Goal: Check status: Check status

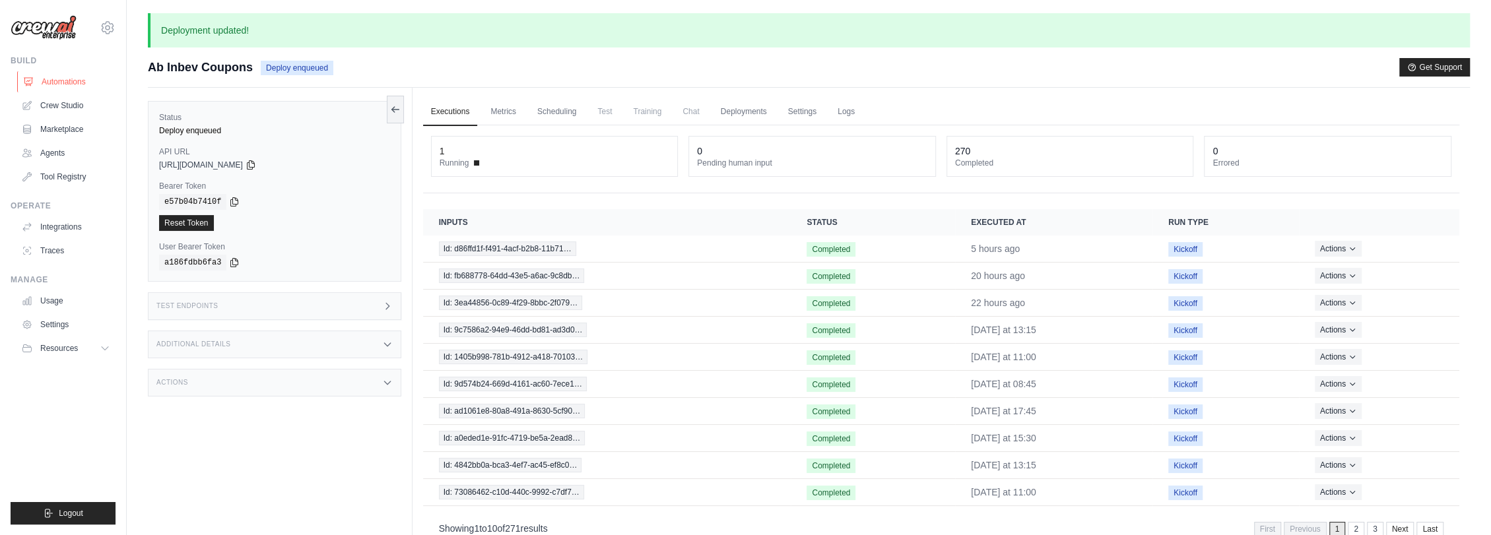
click at [70, 77] on link "Automations" at bounding box center [67, 81] width 100 height 21
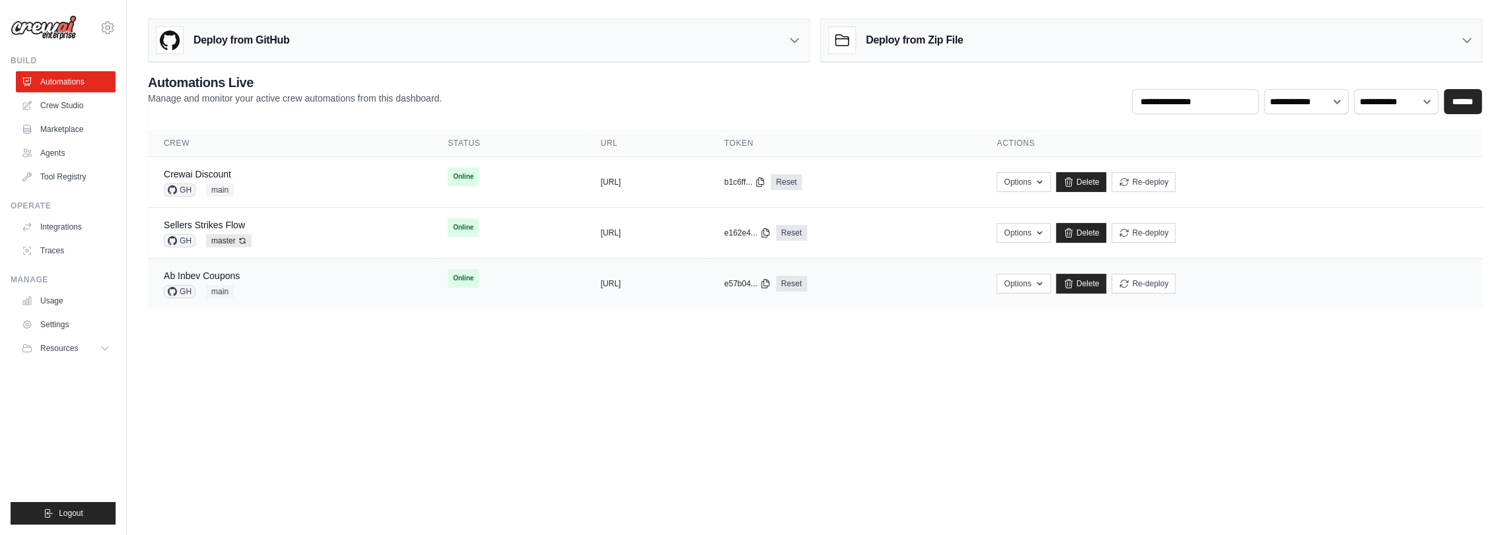
click at [264, 285] on div "Ab Inbev Coupons GH main" at bounding box center [290, 283] width 252 height 29
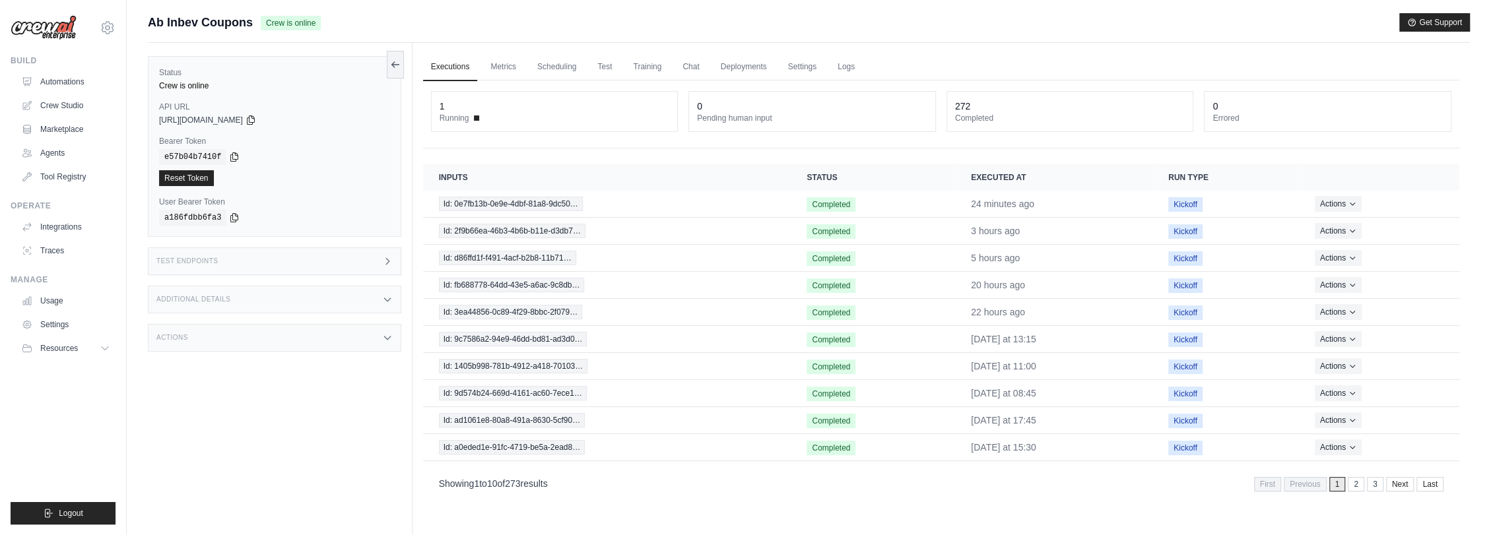
click at [563, 13] on div "Ab Inbev Coupons Crew is online Get Support" at bounding box center [809, 22] width 1322 height 18
click at [190, 384] on div "Status Crew is online API URL copied https://abinbev-coupons-3fe2bb29-6acc-419c…" at bounding box center [280, 310] width 265 height 535
click at [58, 79] on link "Automations" at bounding box center [67, 81] width 100 height 21
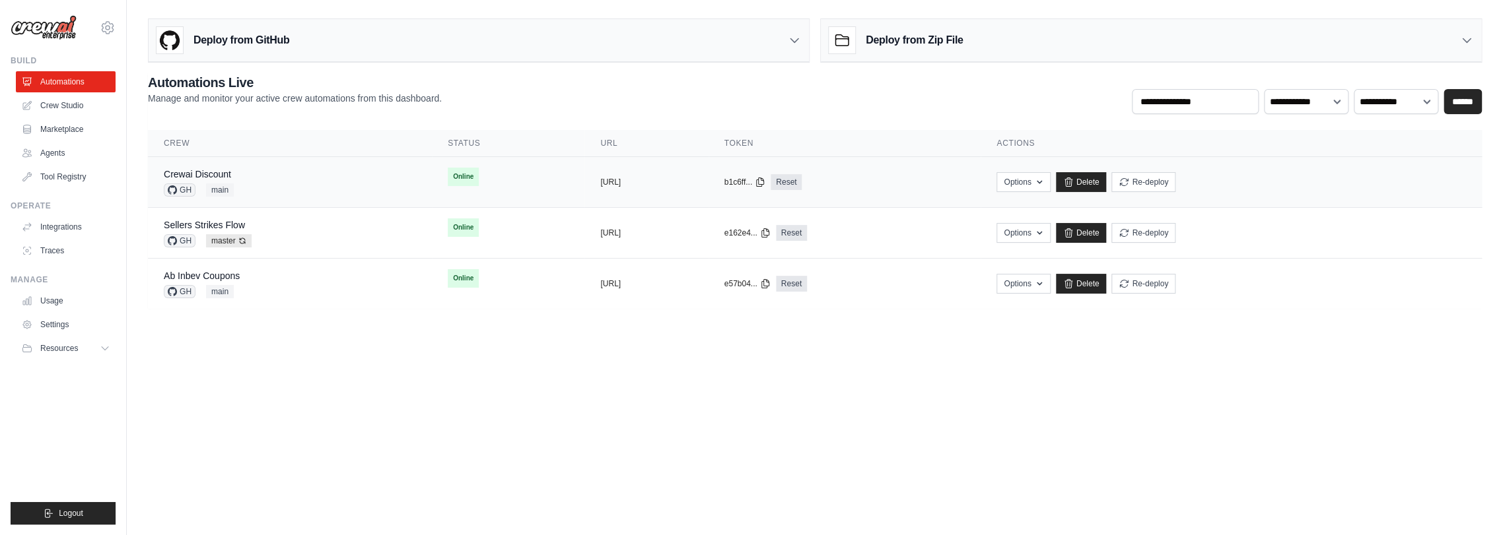
click at [268, 178] on div "Crewai Discount GH main" at bounding box center [290, 182] width 252 height 29
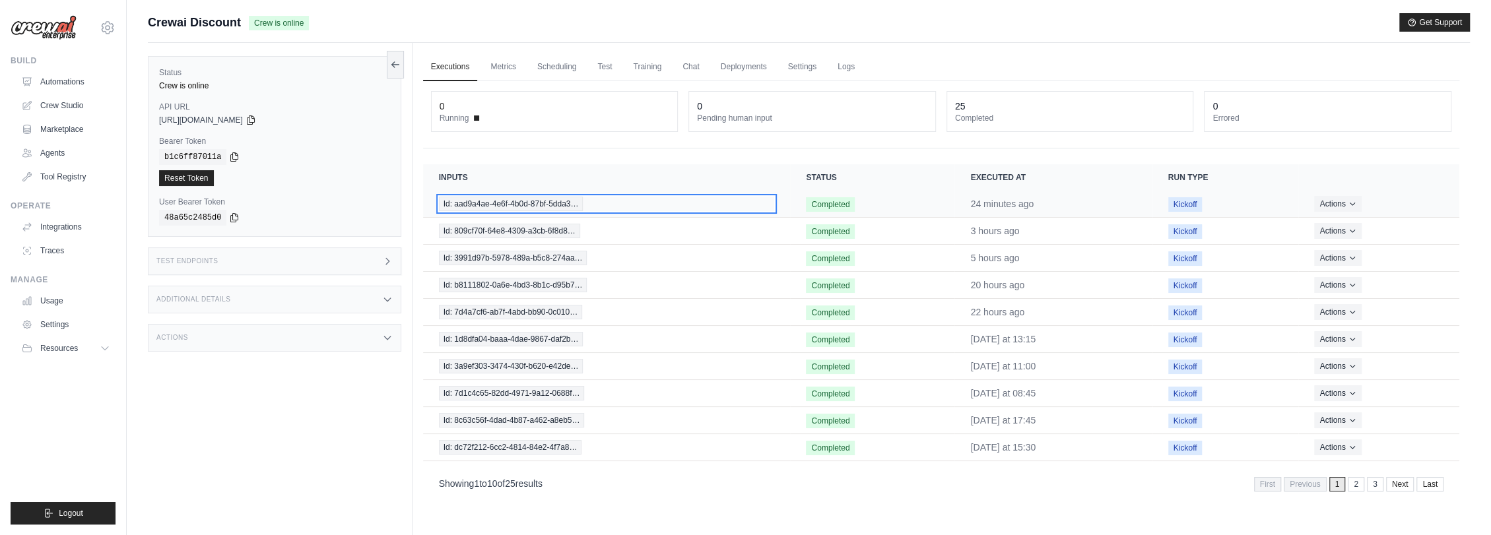
click at [522, 202] on span "Id: aad9a4ae-4e6f-4b0d-87bf-5dda3…" at bounding box center [511, 204] width 145 height 15
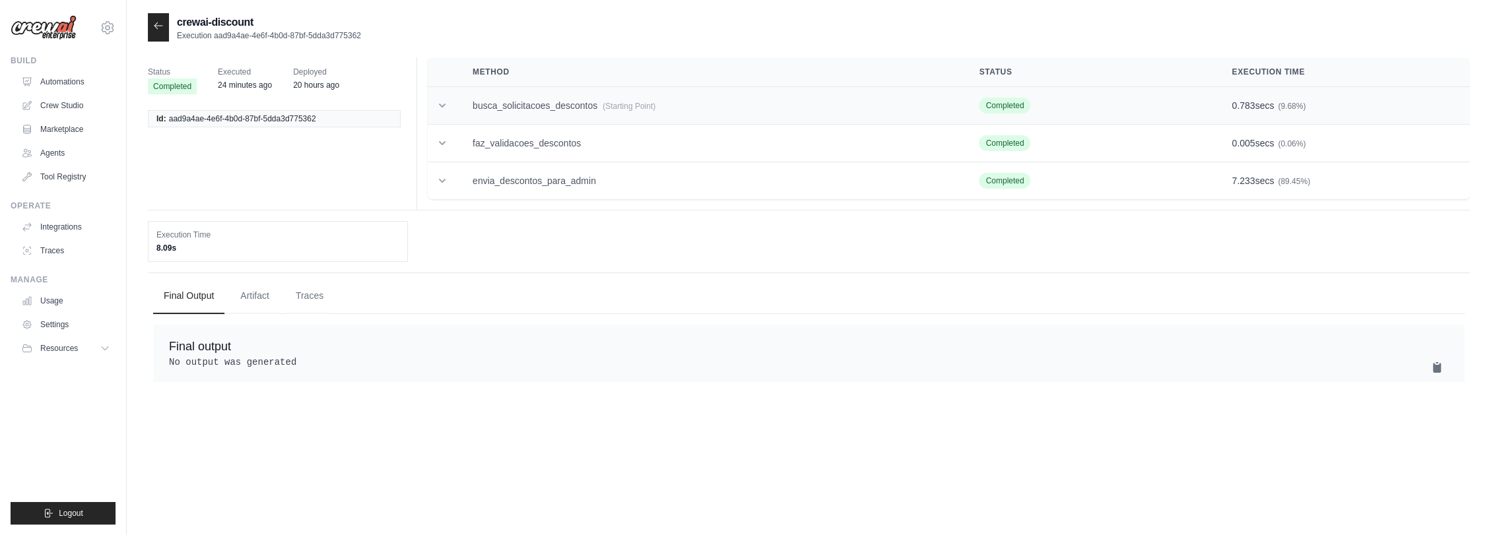
click at [538, 106] on td "busca_solicitacoes_descontos (Starting Point)" at bounding box center [710, 106] width 506 height 38
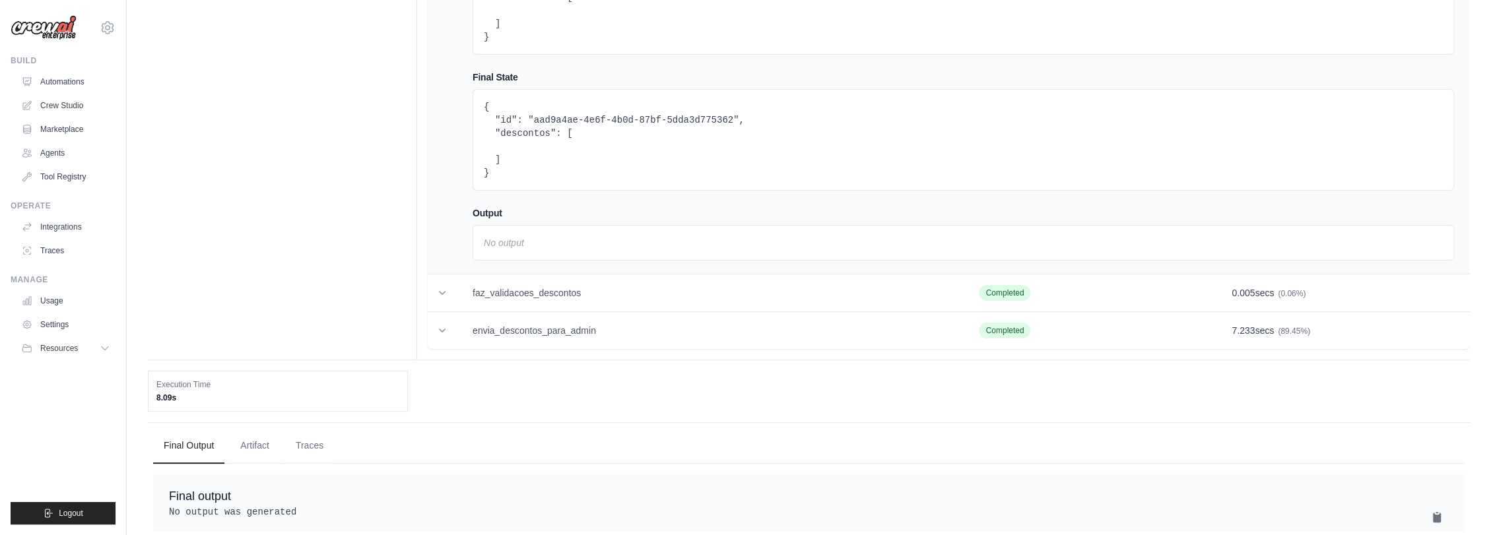
scroll to position [233, 0]
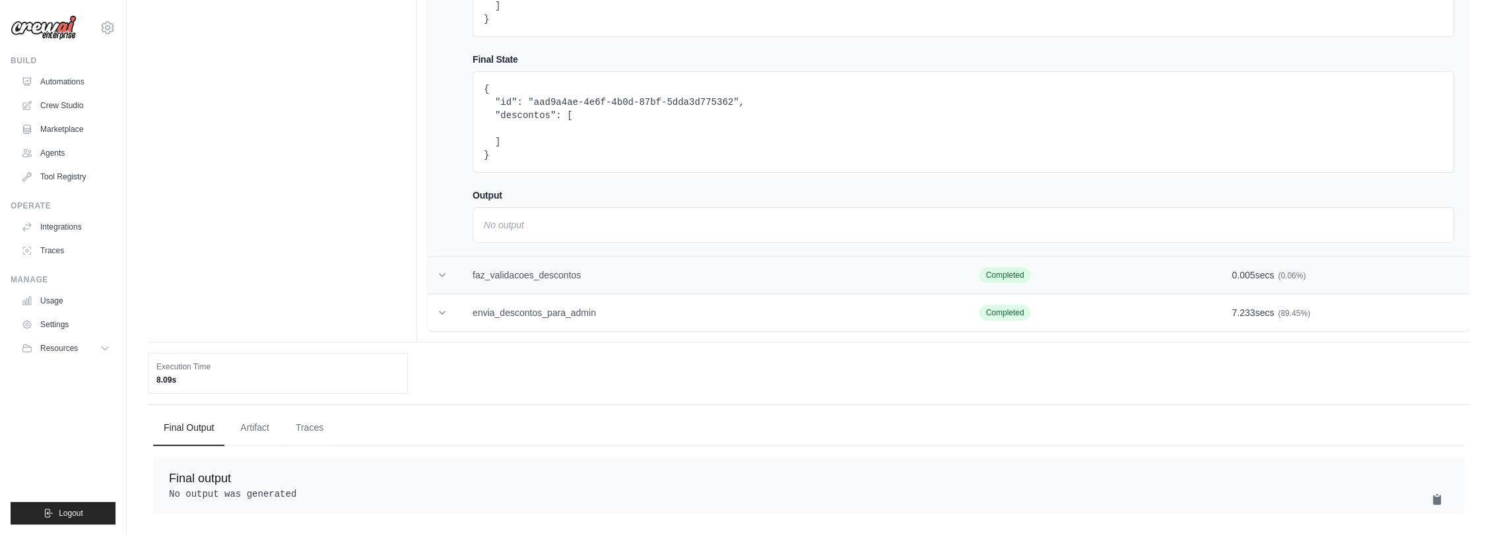
click at [538, 257] on td "faz_validacoes_descontos" at bounding box center [710, 276] width 506 height 38
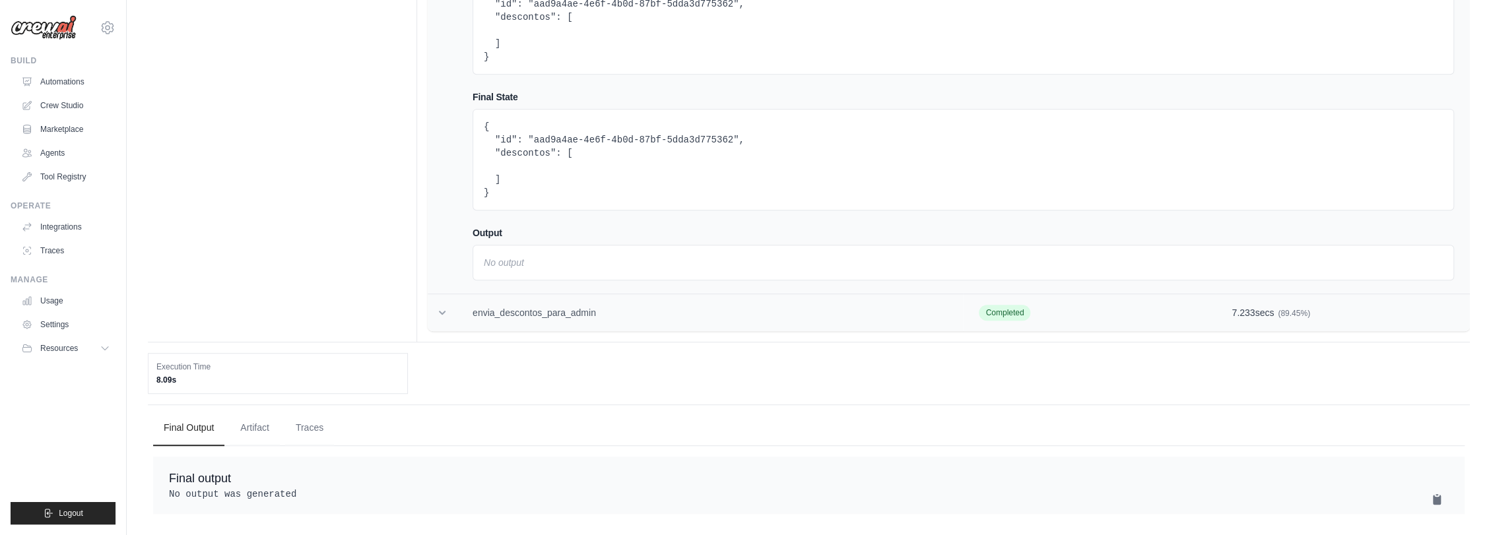
click at [551, 297] on td "envia_descontos_para_admin" at bounding box center [710, 313] width 506 height 38
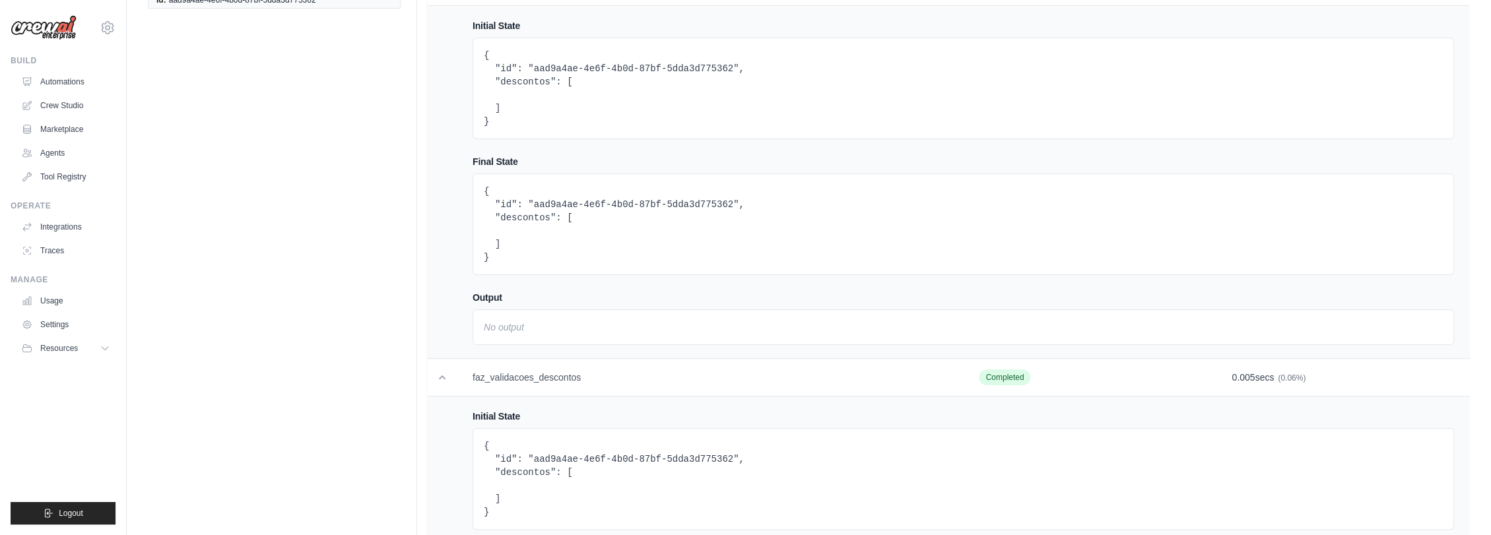
scroll to position [0, 0]
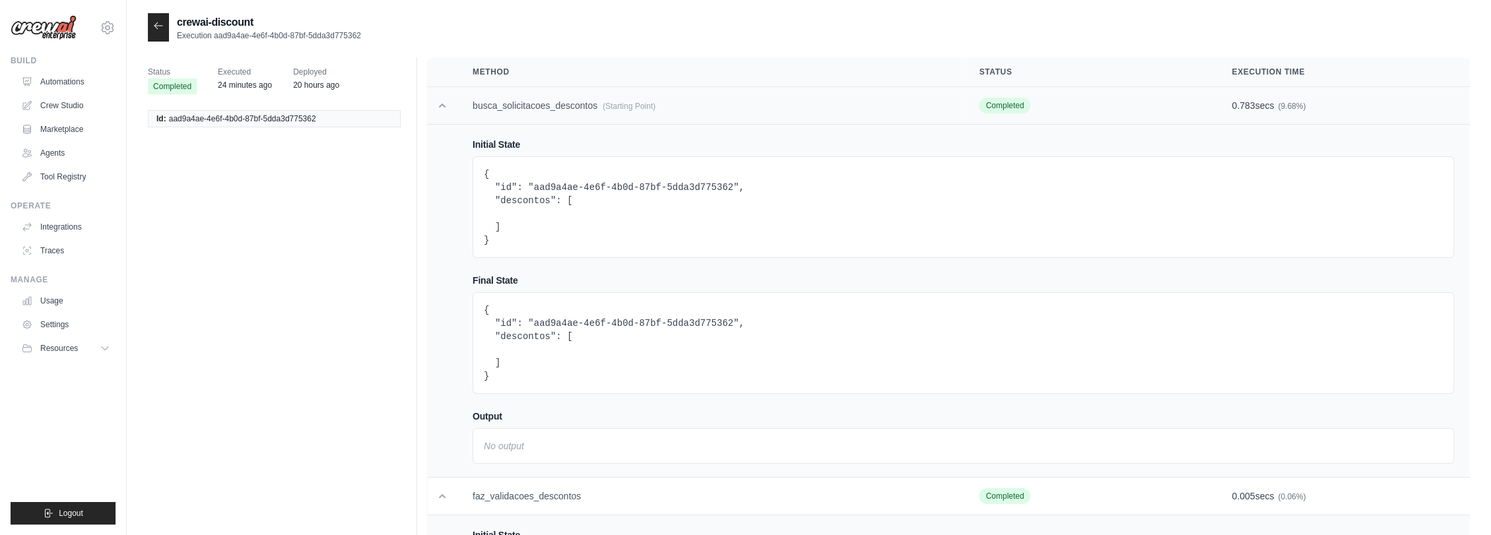
click at [436, 96] on td at bounding box center [442, 106] width 29 height 38
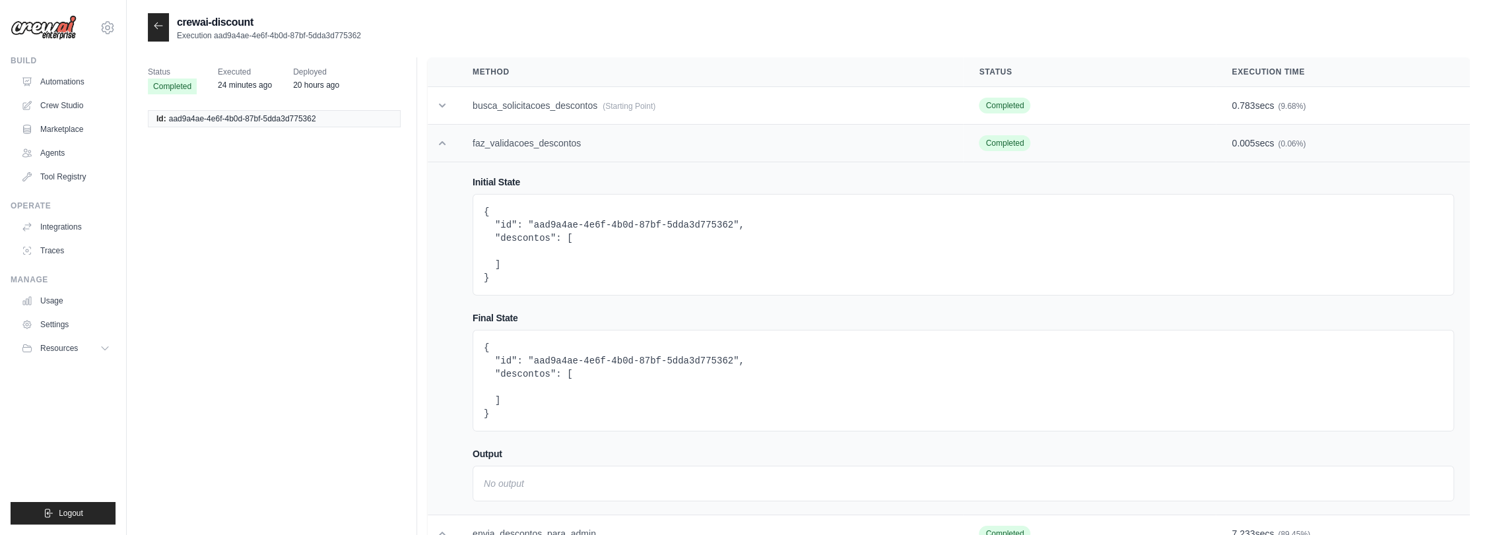
click at [441, 135] on td at bounding box center [442, 144] width 29 height 38
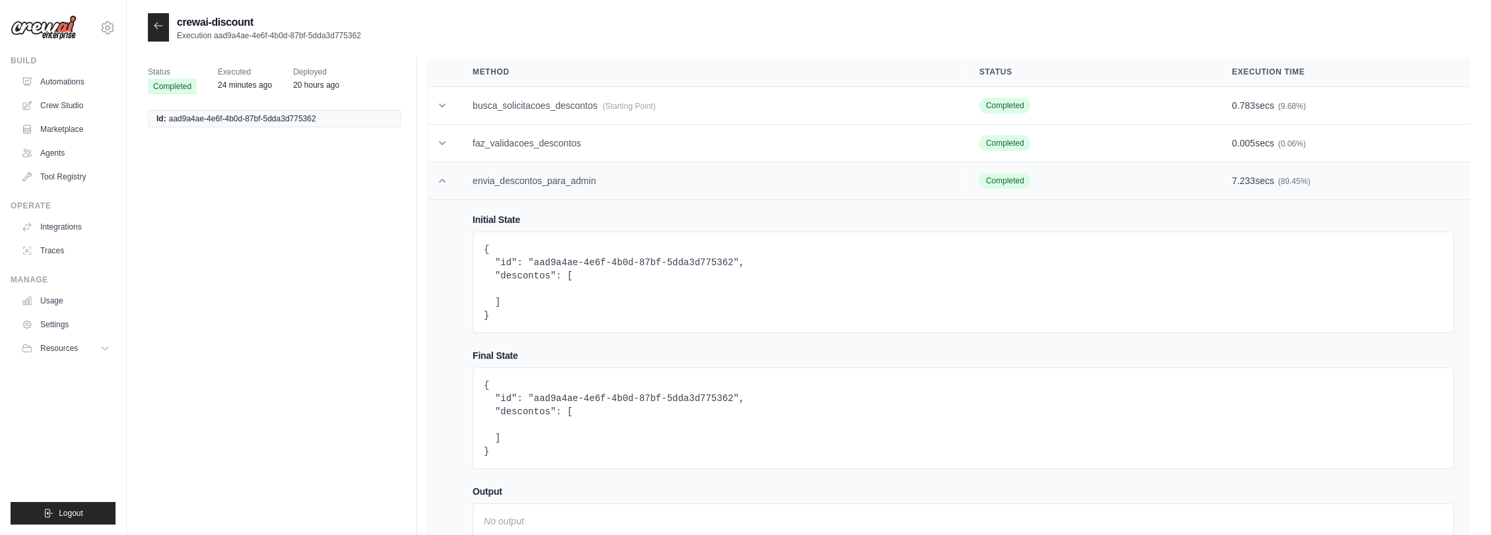
click at [447, 169] on td at bounding box center [442, 181] width 29 height 38
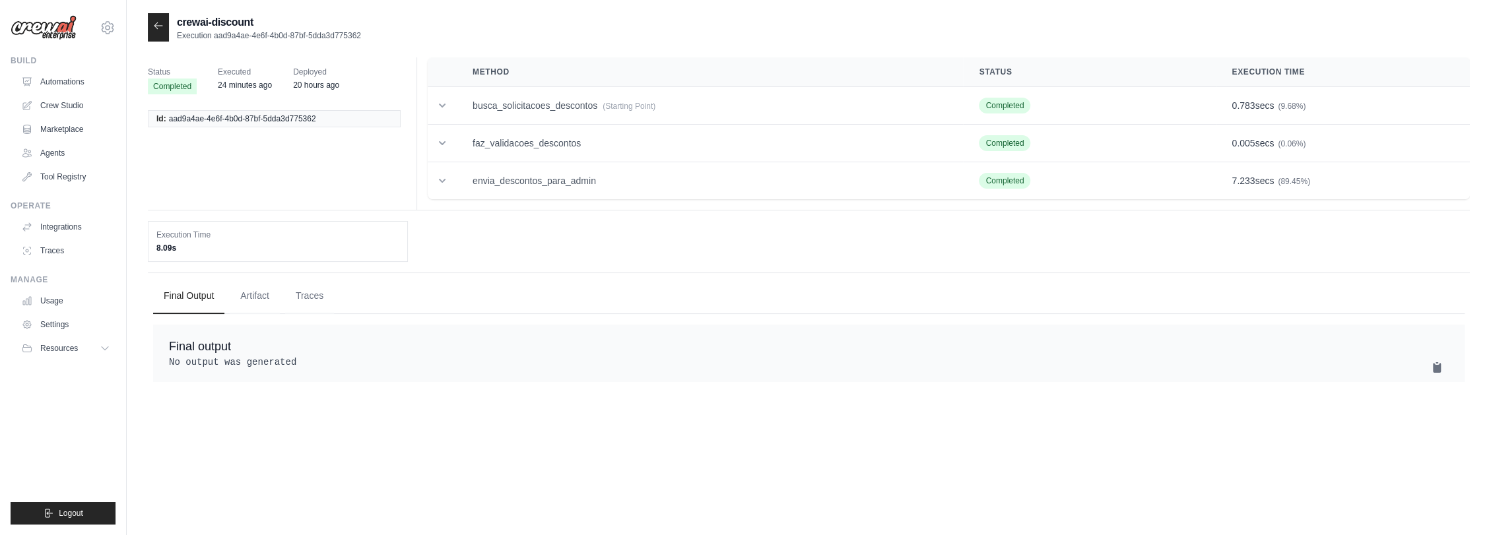
click at [162, 26] on icon at bounding box center [158, 25] width 8 height 6
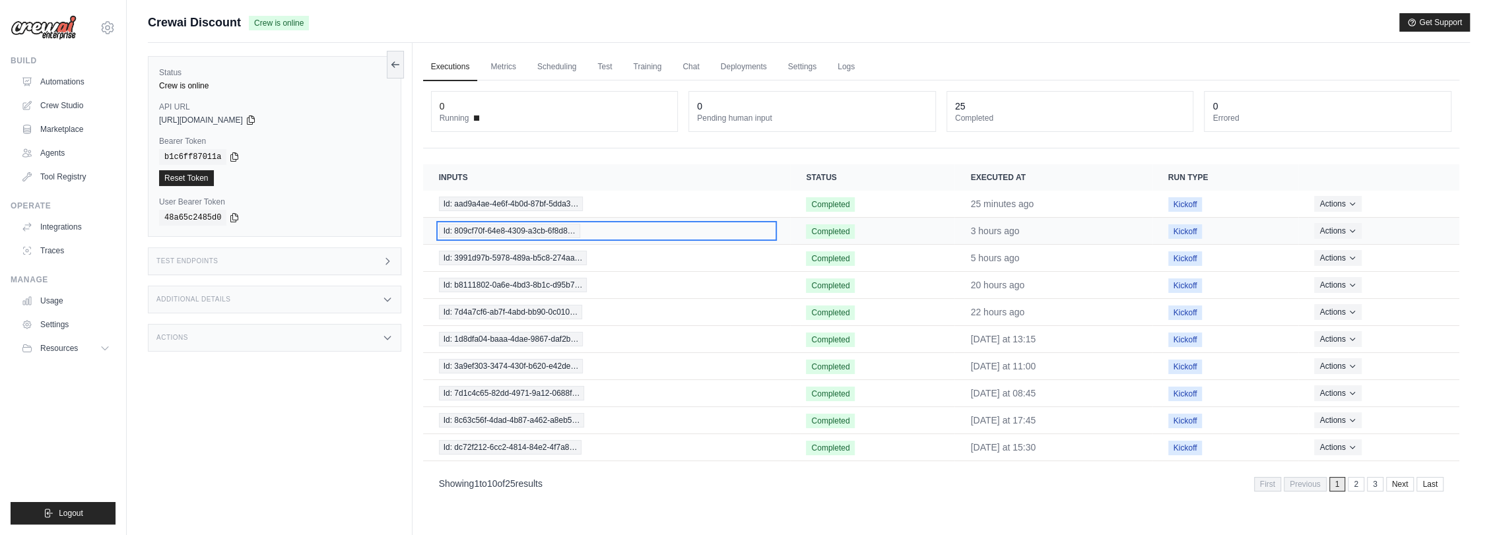
click at [551, 229] on span "Id: 809cf70f-64e8-4309-a3cb-6f8d8…" at bounding box center [509, 231] width 141 height 15
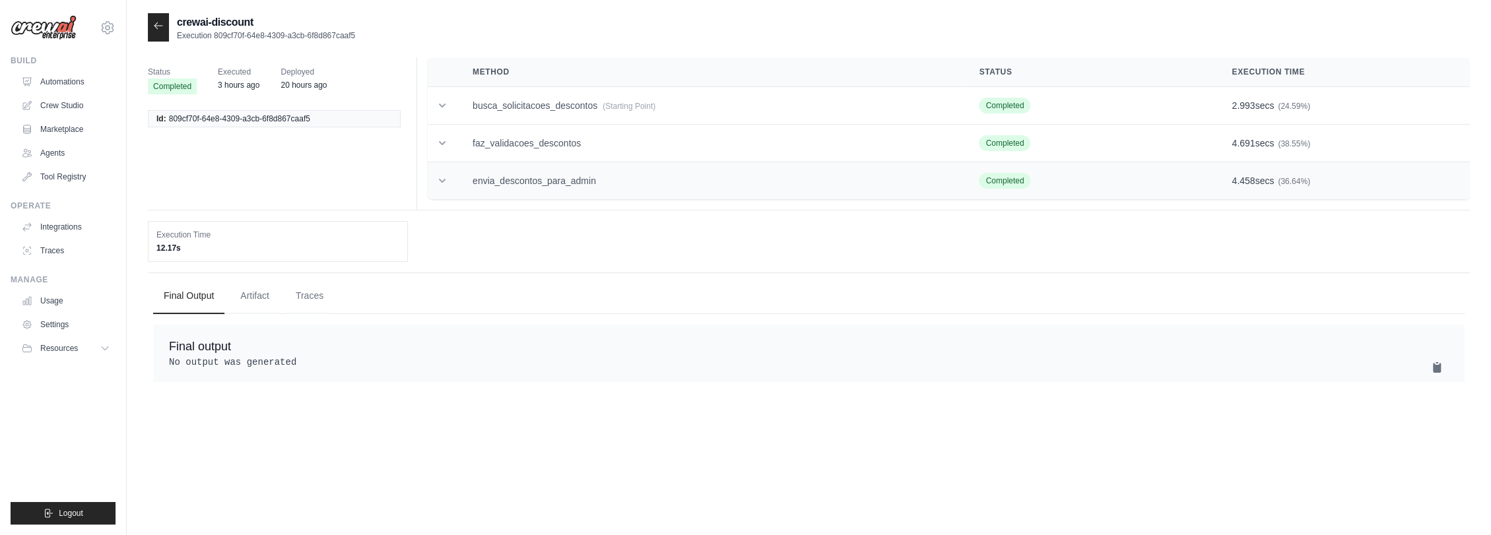
click at [522, 178] on td "envia_descontos_para_admin" at bounding box center [710, 181] width 506 height 38
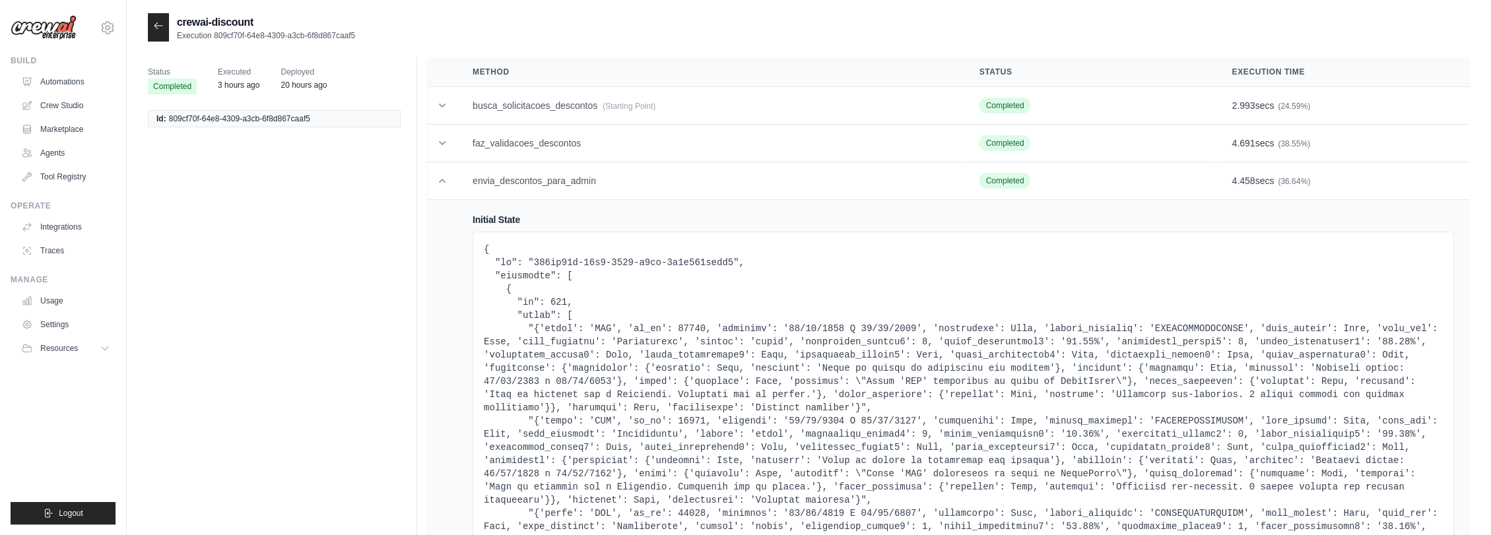
click at [158, 28] on icon at bounding box center [158, 25] width 11 height 11
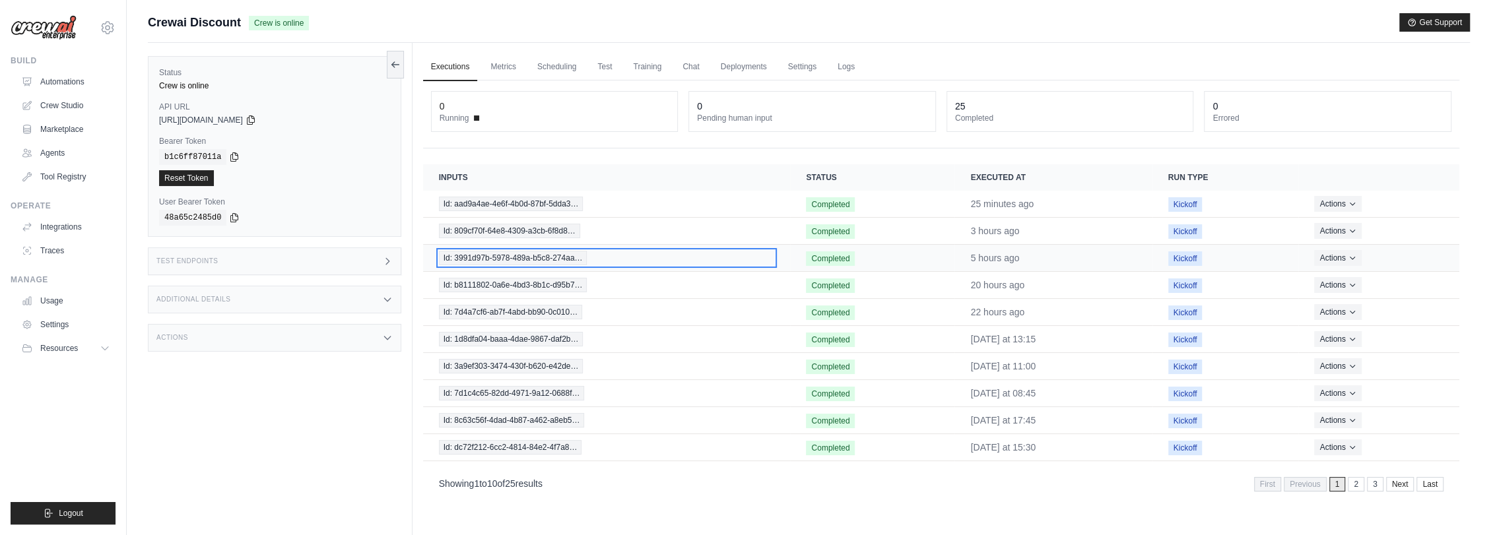
click at [545, 256] on span "Id: 3991d97b-5978-489a-b5c8-274aa…" at bounding box center [513, 258] width 149 height 15
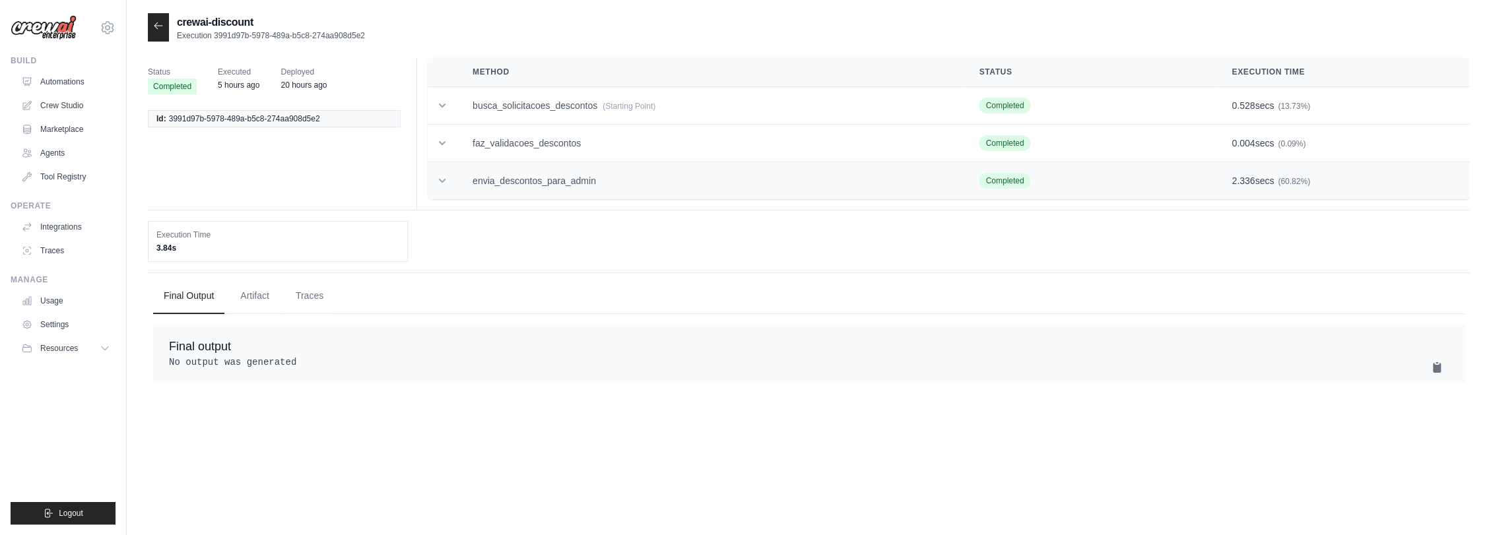
click at [541, 179] on td "envia_descontos_para_admin" at bounding box center [710, 181] width 506 height 38
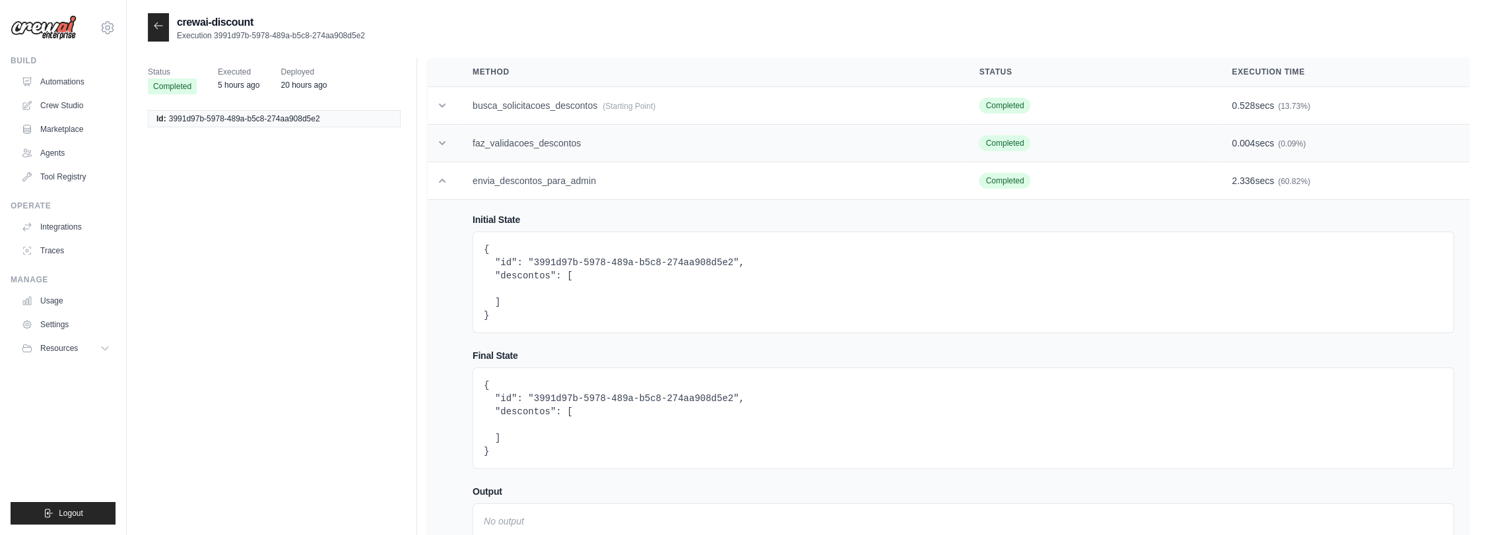
click at [544, 148] on td "faz_validacoes_descontos" at bounding box center [710, 144] width 506 height 38
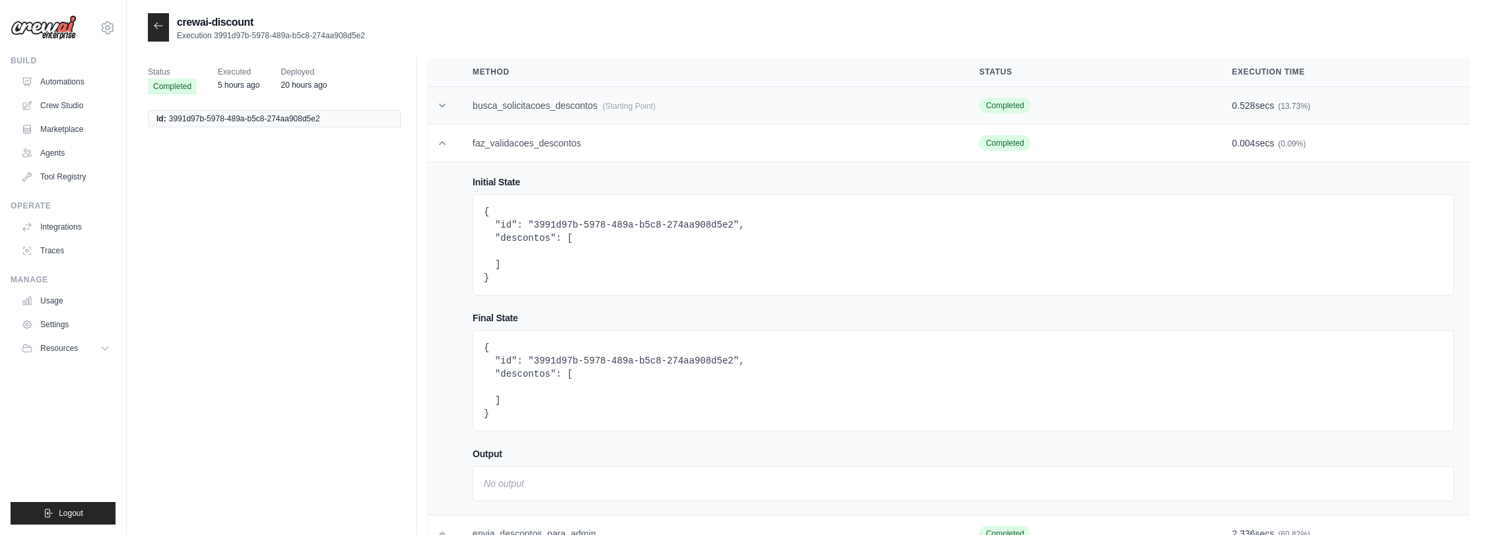
click at [555, 106] on td "busca_solicitacoes_descontos (Starting Point)" at bounding box center [710, 106] width 506 height 38
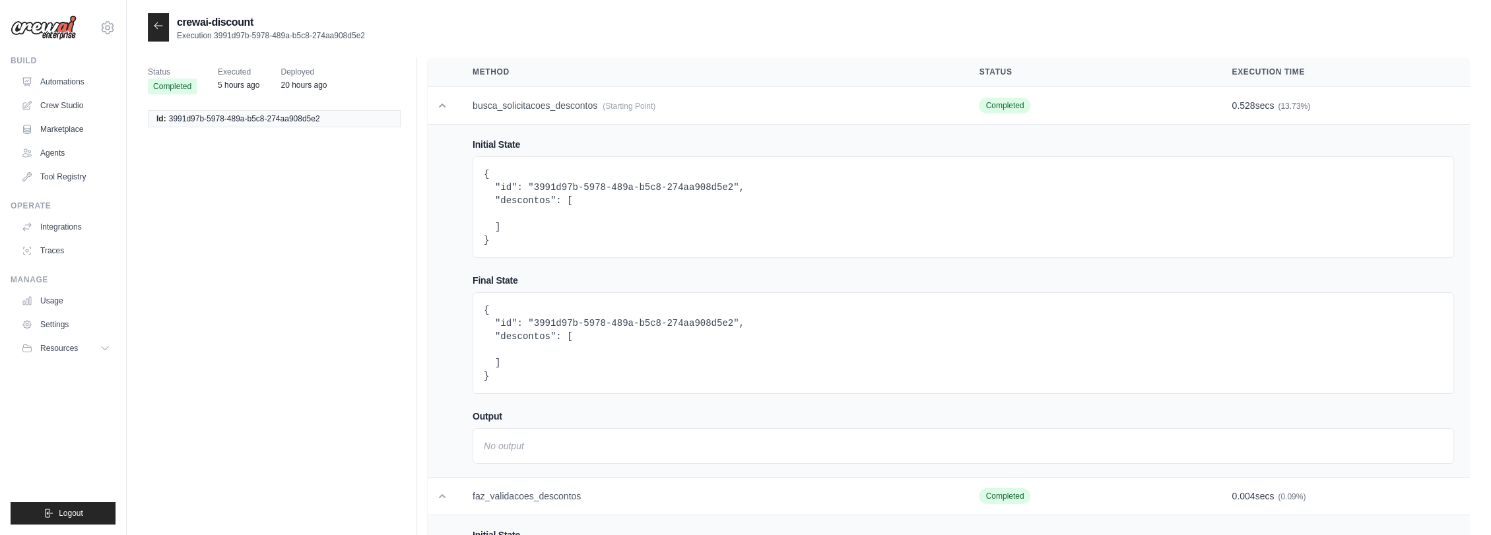
click at [160, 21] on icon at bounding box center [158, 25] width 11 height 11
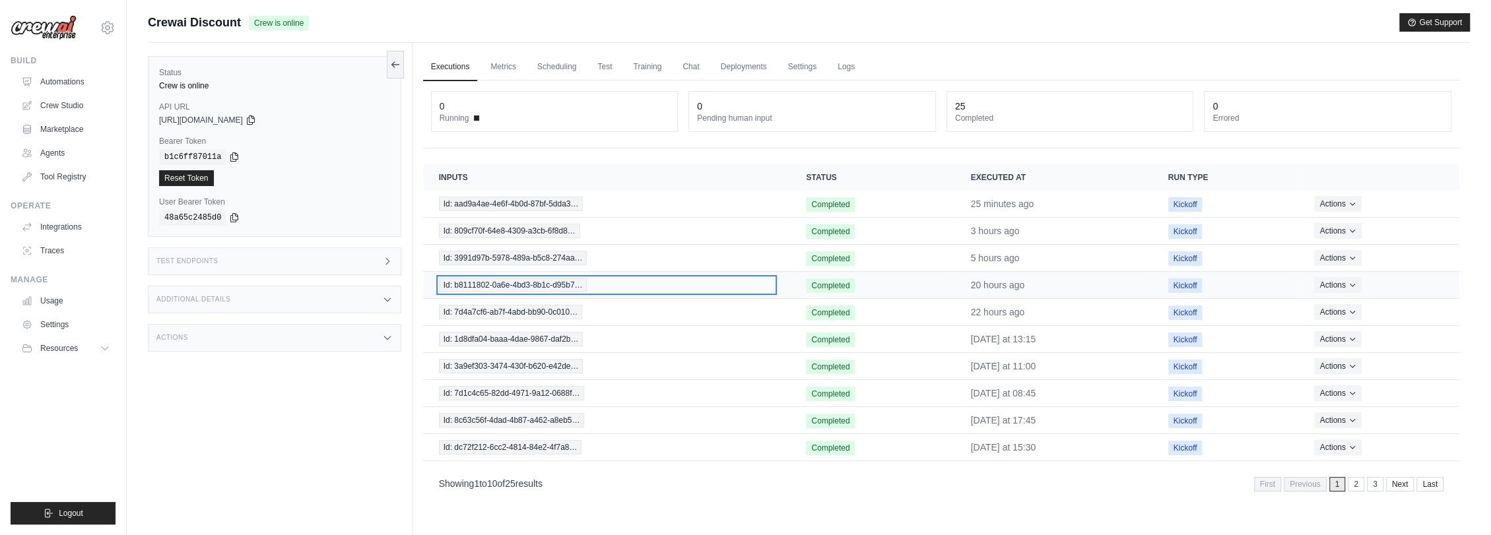
click at [566, 287] on span "Id: b8111802-0a6e-4bd3-8b1c-d95b7…" at bounding box center [513, 285] width 149 height 15
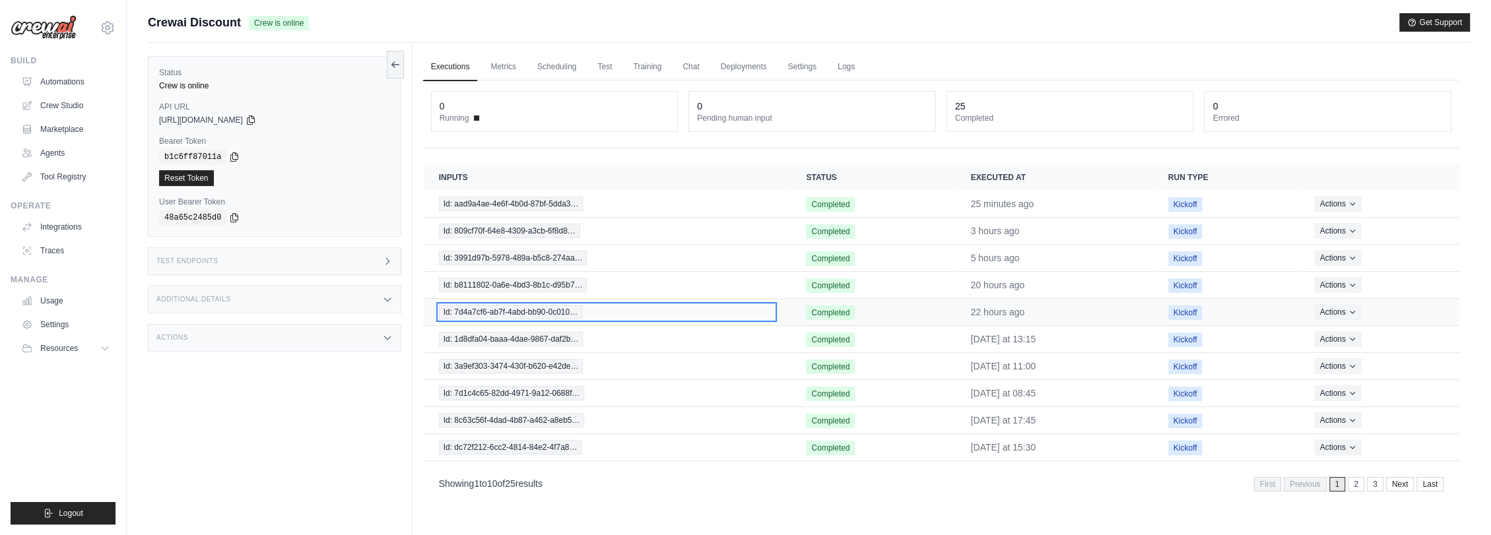
click at [549, 305] on span "Id: 7d4a7cf6-ab7f-4abd-bb90-0c010…" at bounding box center [510, 312] width 143 height 15
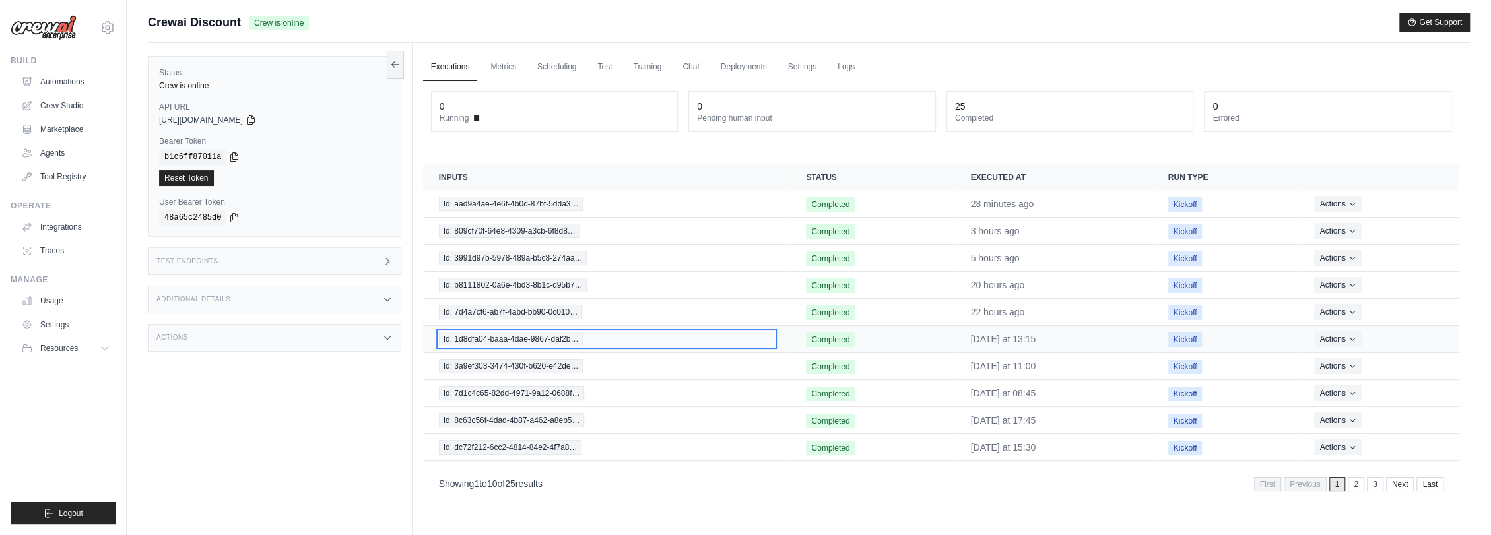
click at [544, 336] on span "Id: 1d8dfa04-baaa-4dae-9867-daf2b…" at bounding box center [511, 339] width 145 height 15
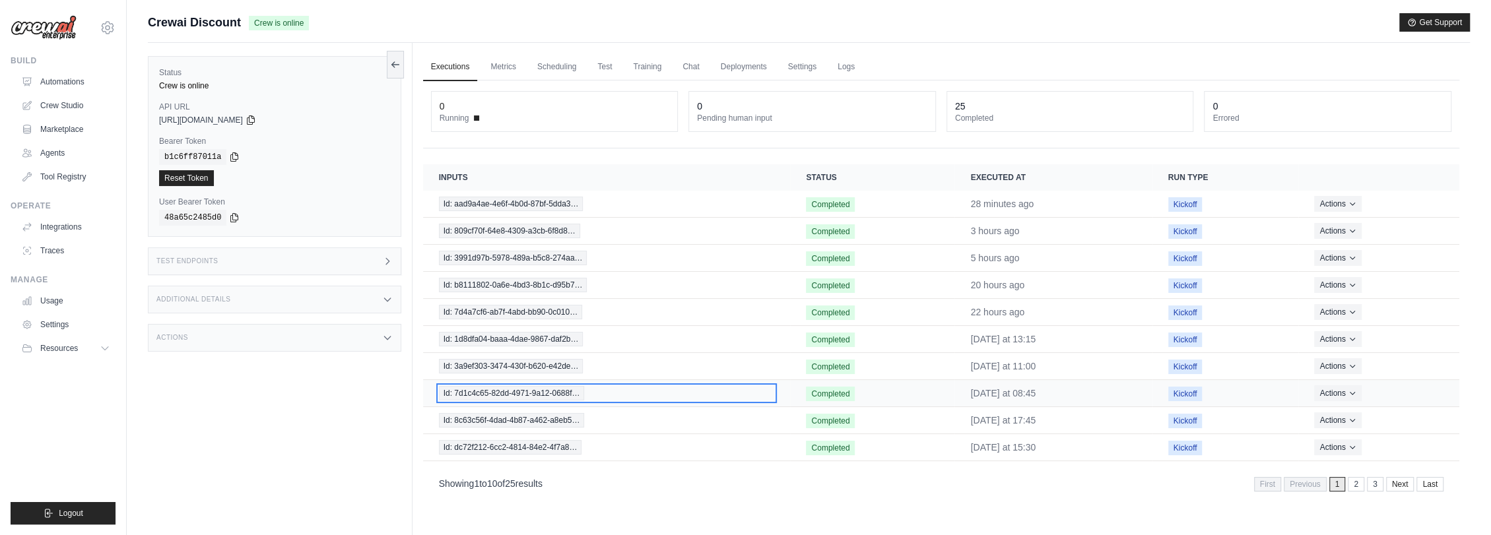
click at [565, 389] on span "Id: 7d1c4c65-82dd-4971-9a12-0688f…" at bounding box center [512, 393] width 146 height 15
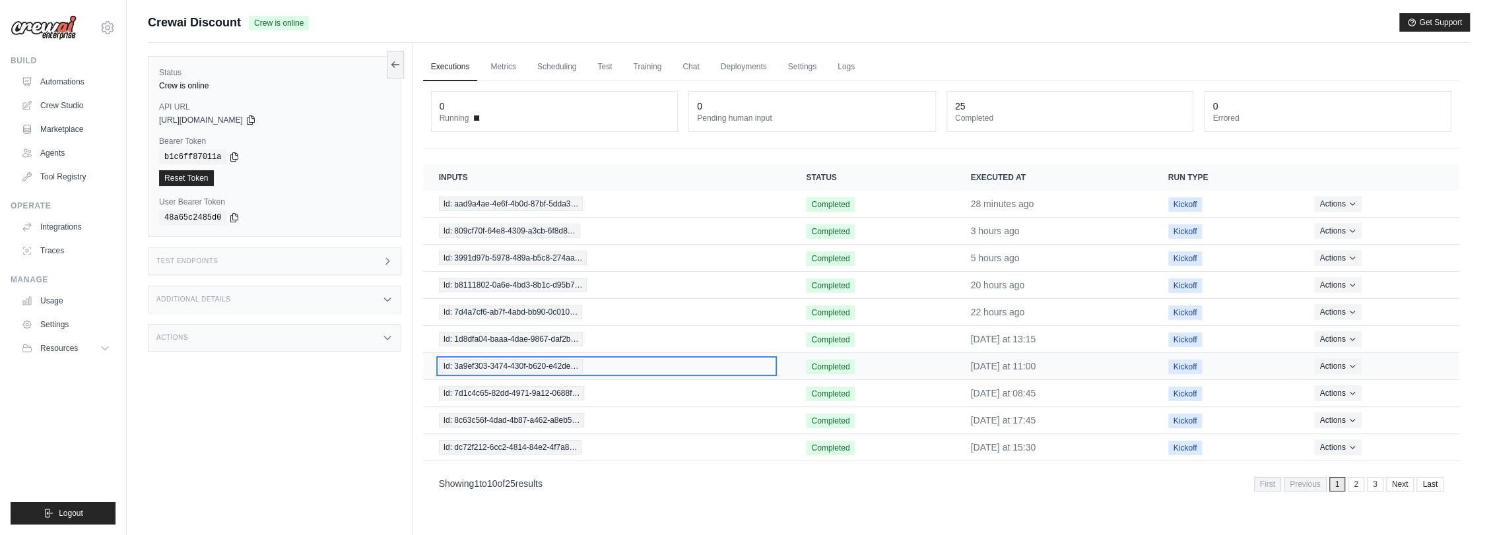
click at [545, 364] on span "Id: 3a9ef303-3474-430f-b620-e42de…" at bounding box center [511, 366] width 145 height 15
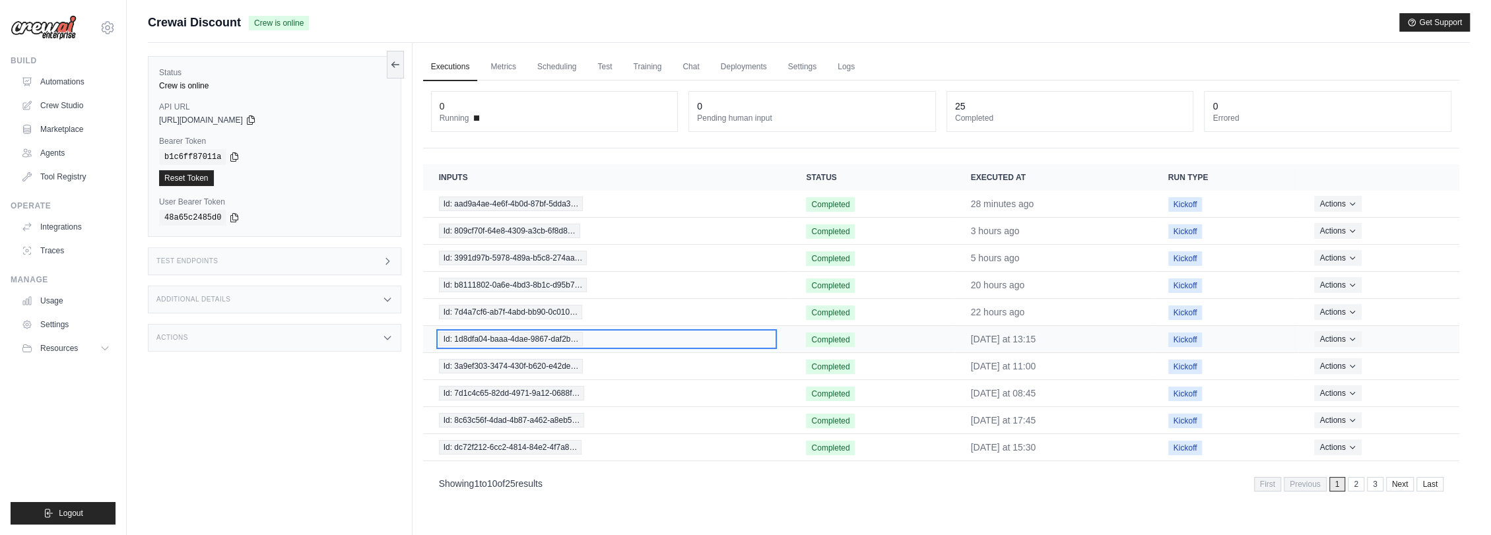
click at [535, 343] on span "Id: 1d8dfa04-baaa-4dae-9867-daf2b…" at bounding box center [511, 339] width 145 height 15
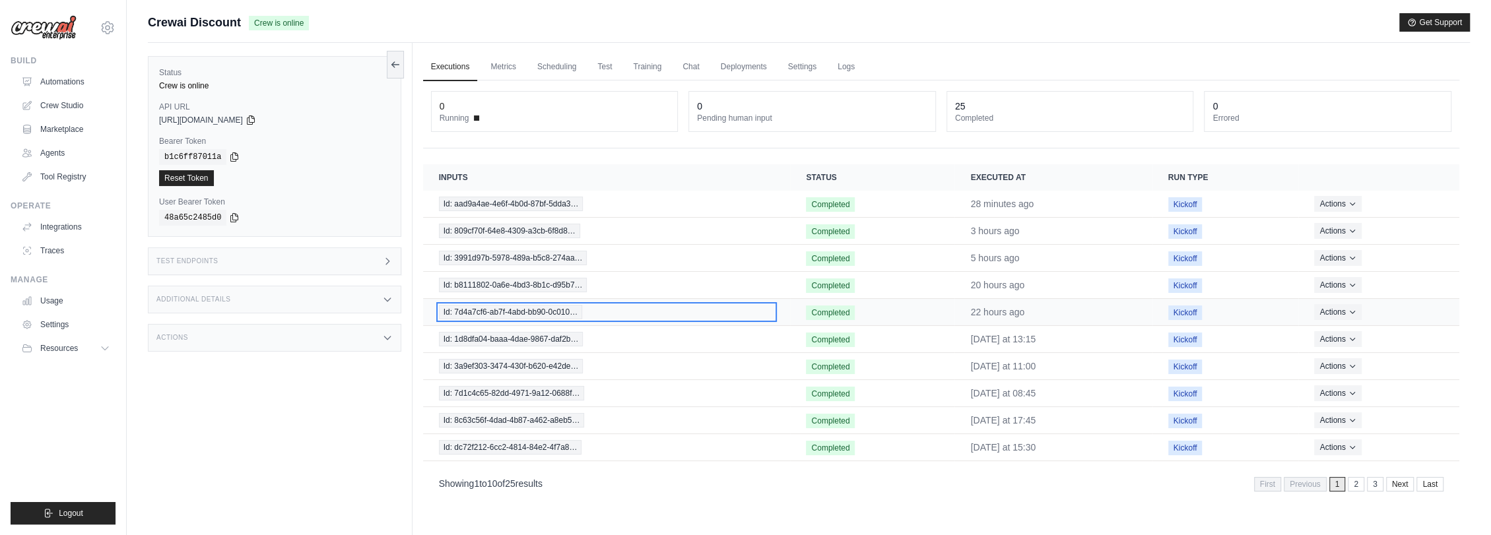
click at [529, 314] on span "Id: 7d4a7cf6-ab7f-4abd-bb90-0c010…" at bounding box center [510, 312] width 143 height 15
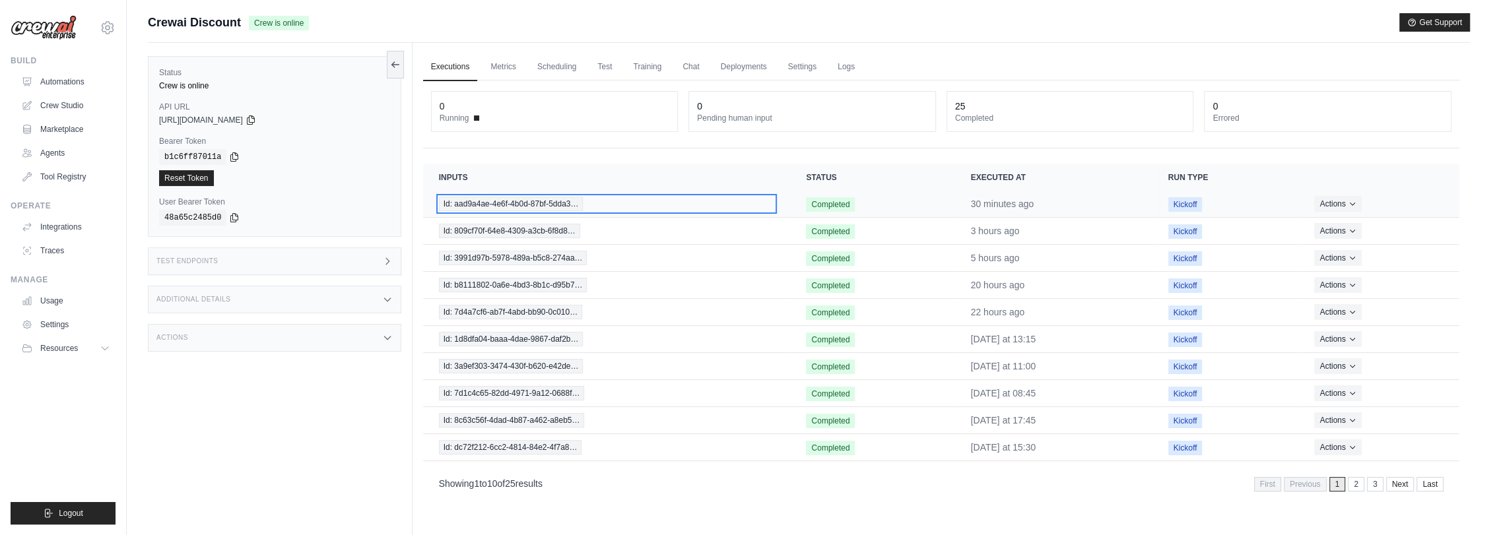
click at [559, 198] on span "Id: aad9a4ae-4e6f-4b0d-87bf-5dda3…" at bounding box center [511, 204] width 145 height 15
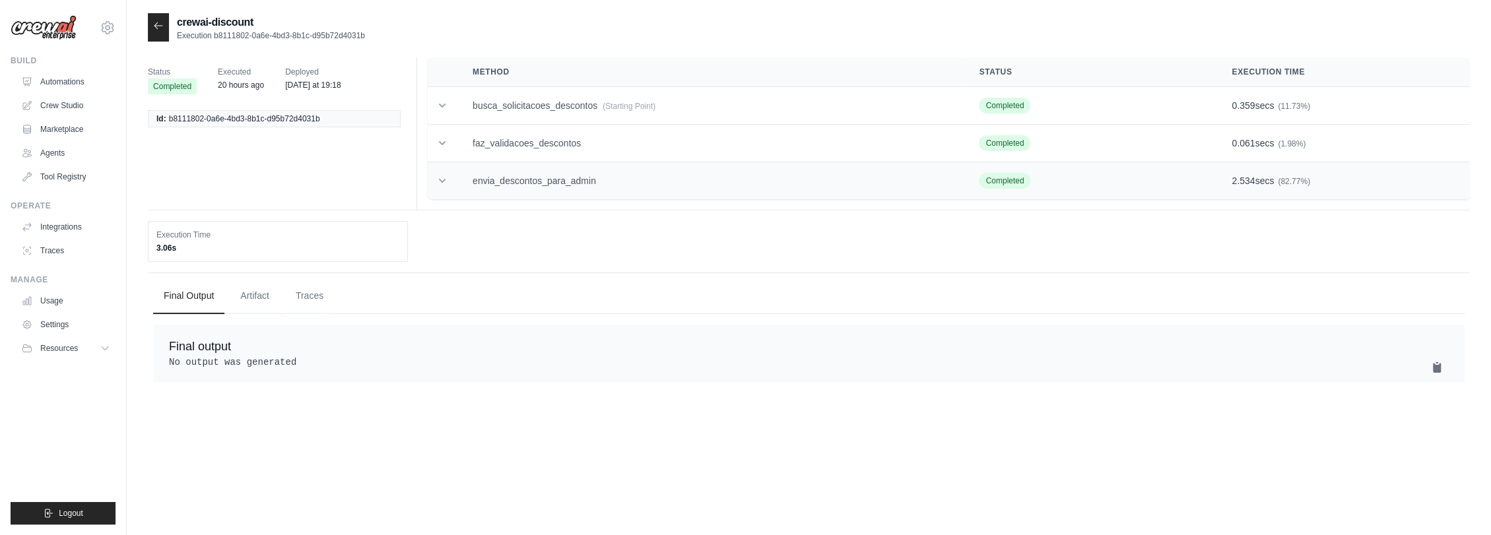
click at [508, 184] on td "envia_descontos_para_admin" at bounding box center [710, 181] width 506 height 38
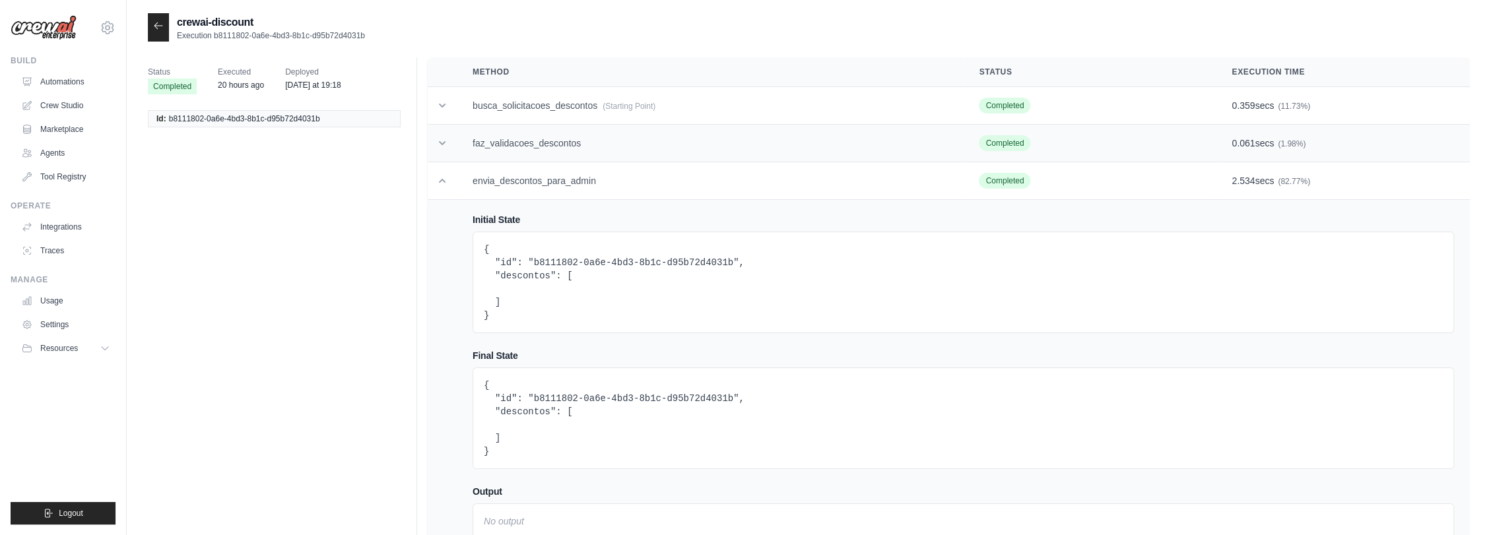
click at [529, 139] on td "faz_validacoes_descontos" at bounding box center [710, 144] width 506 height 38
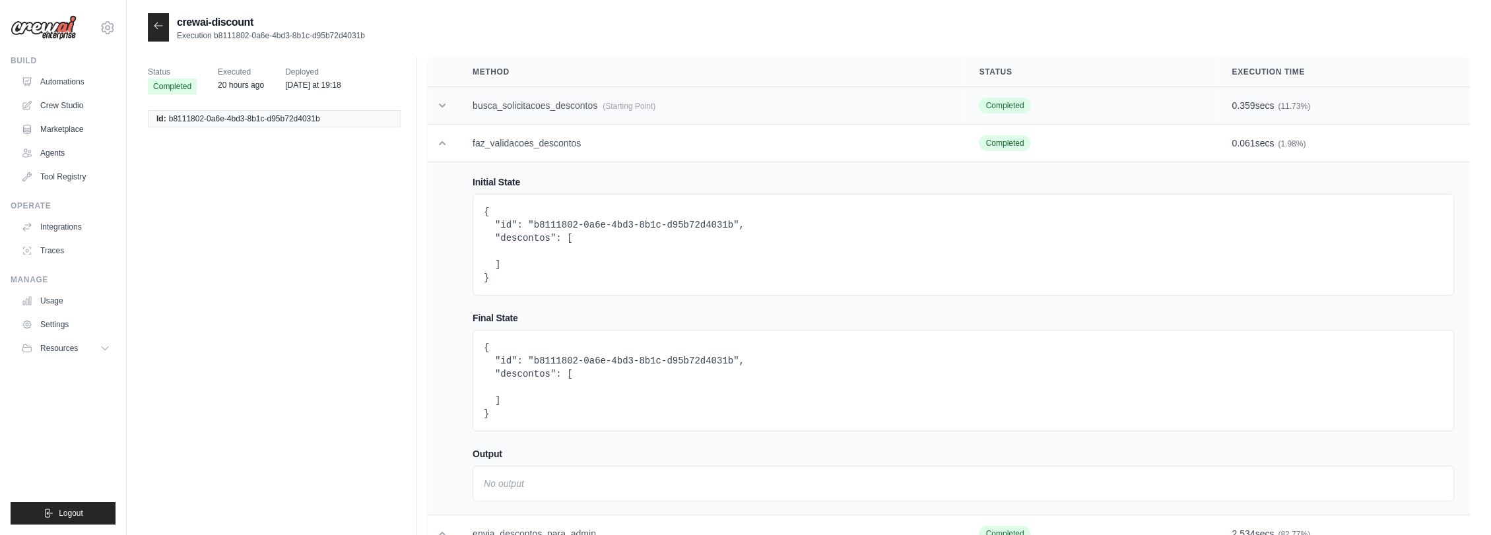
click at [547, 108] on td "busca_solicitacoes_descontos (Starting Point)" at bounding box center [710, 106] width 506 height 38
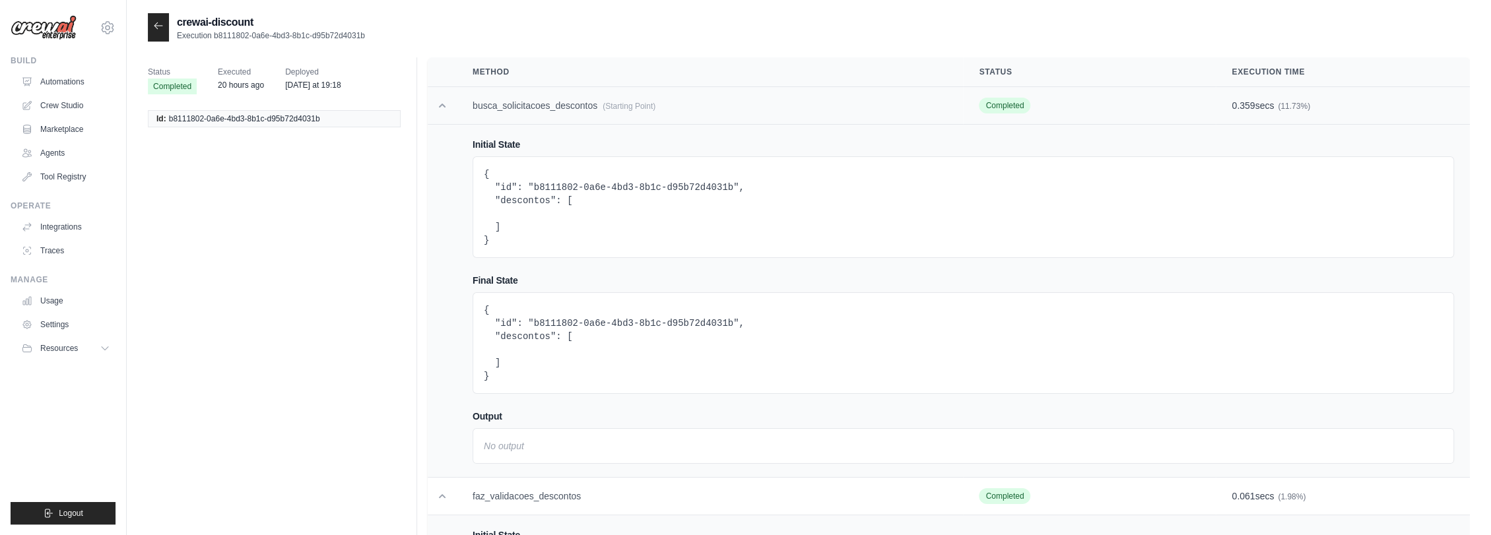
click at [547, 108] on td "busca_solicitacoes_descontos (Starting Point)" at bounding box center [710, 106] width 506 height 38
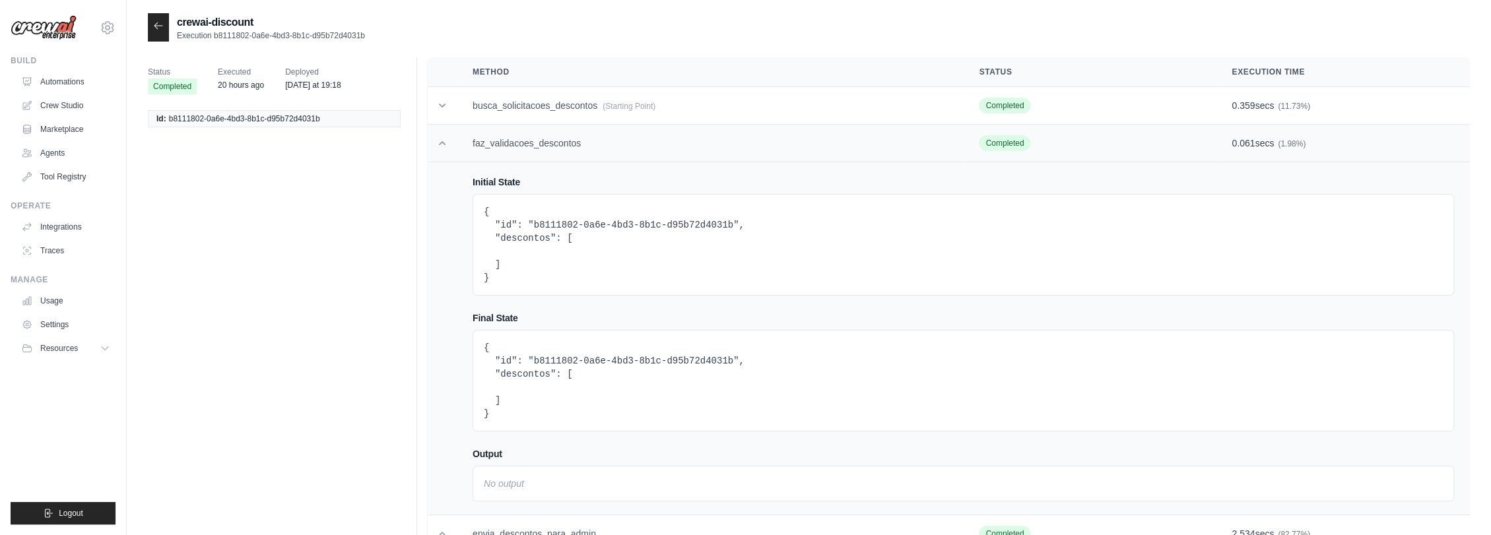
click at [537, 139] on td "faz_validacoes_descontos" at bounding box center [710, 144] width 506 height 38
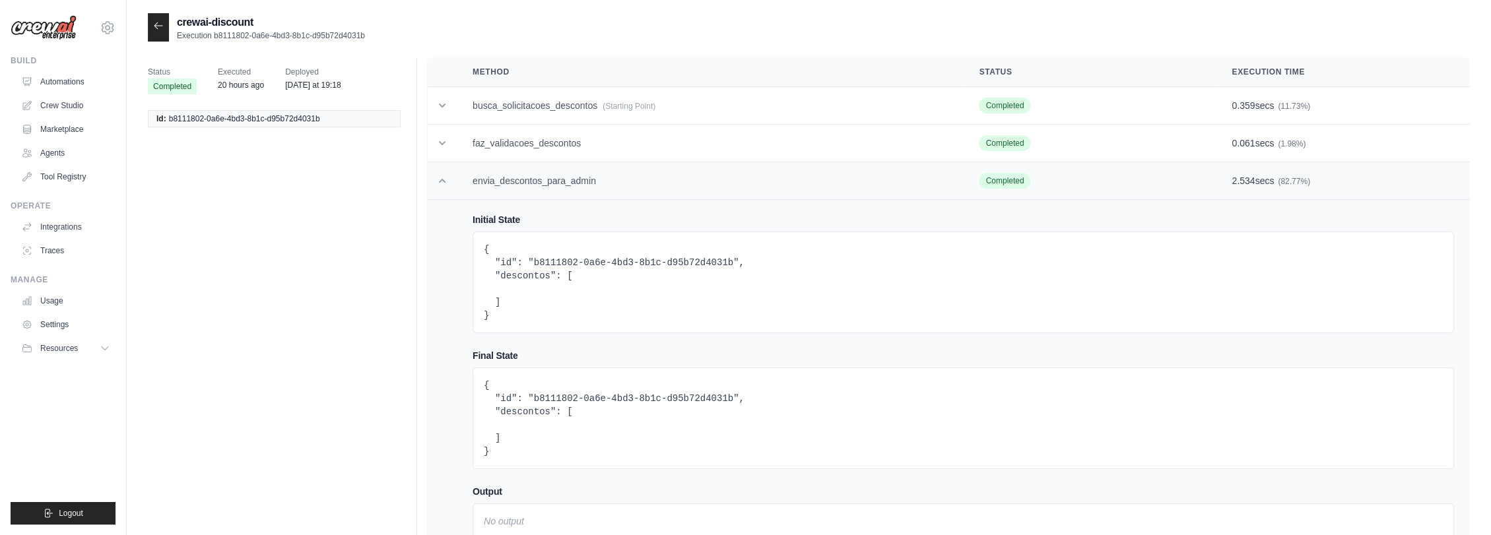
click at [544, 181] on td "envia_descontos_para_admin" at bounding box center [710, 181] width 506 height 38
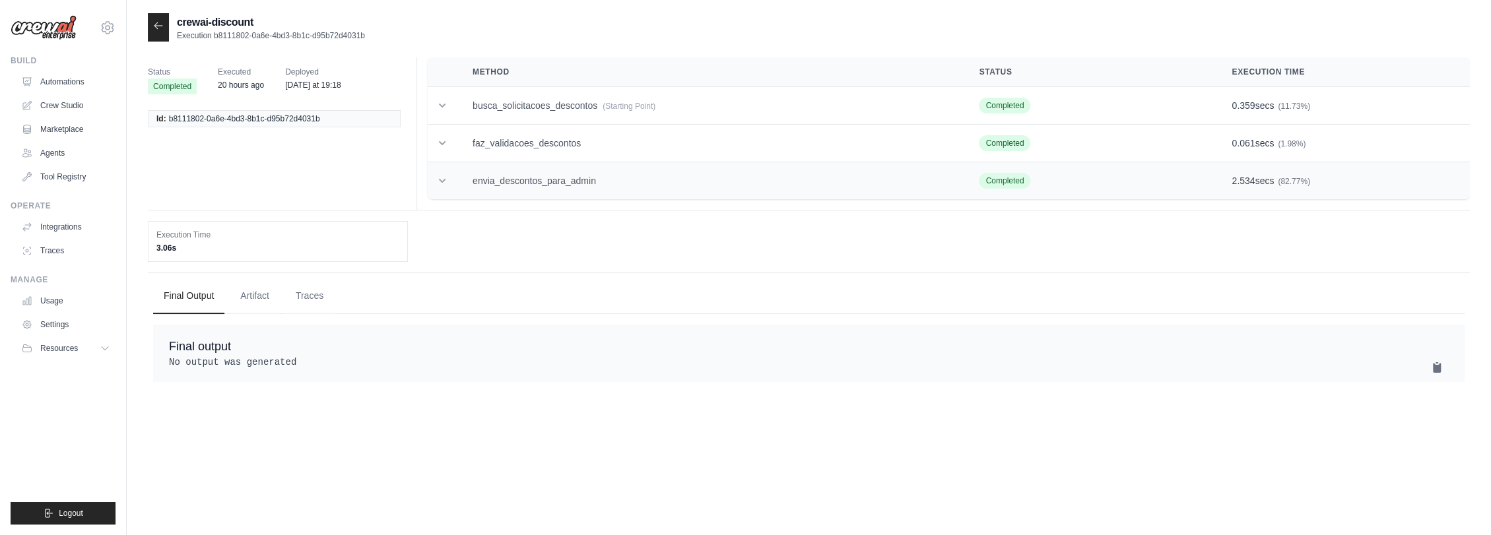
click at [529, 186] on td "envia_descontos_para_admin" at bounding box center [710, 181] width 506 height 38
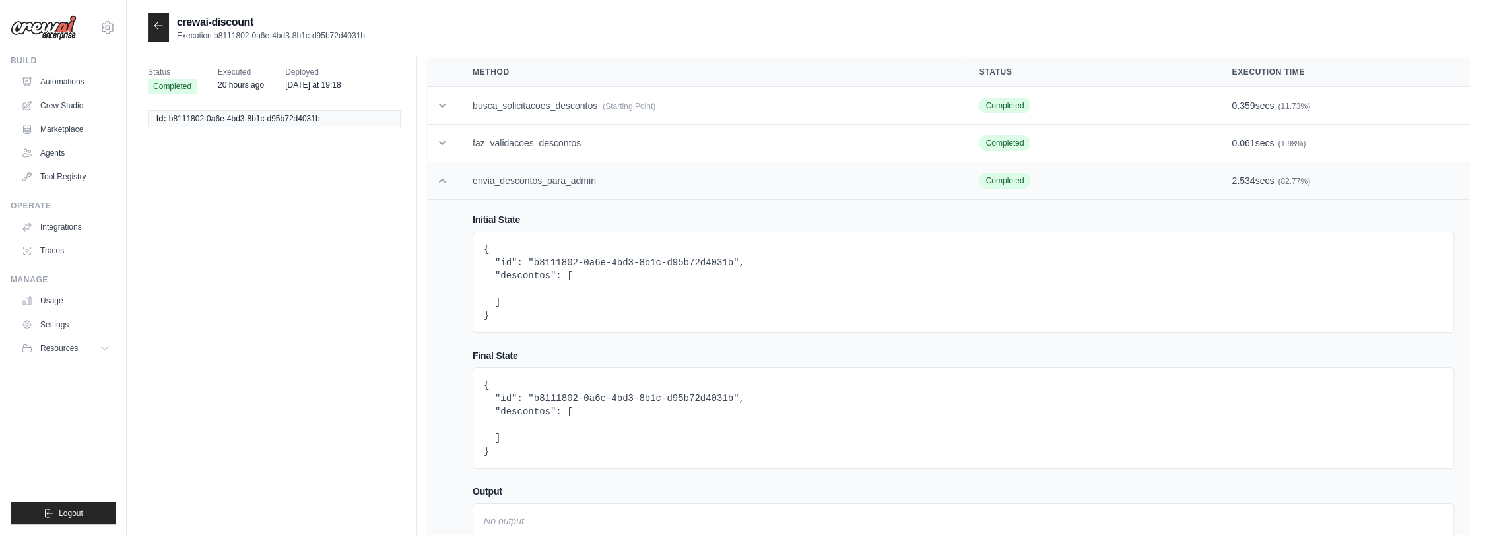
click at [529, 186] on td "envia_descontos_para_admin" at bounding box center [710, 181] width 506 height 38
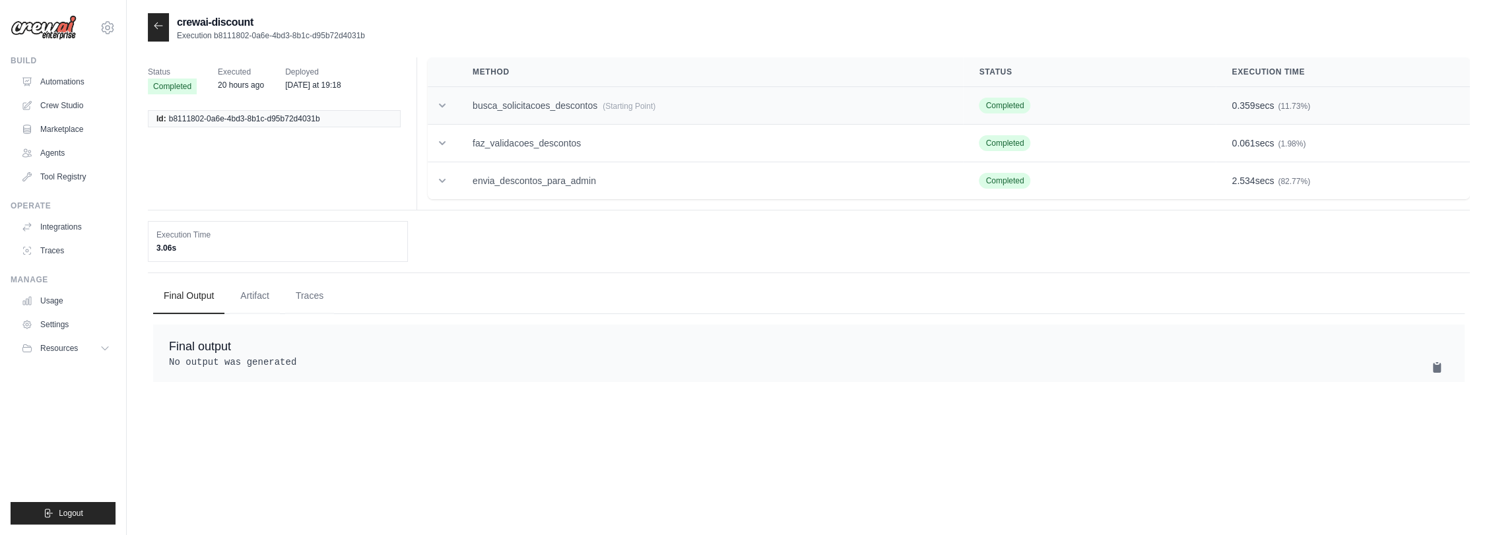
click at [531, 107] on td "busca_solicitacoes_descontos (Starting Point)" at bounding box center [710, 106] width 506 height 38
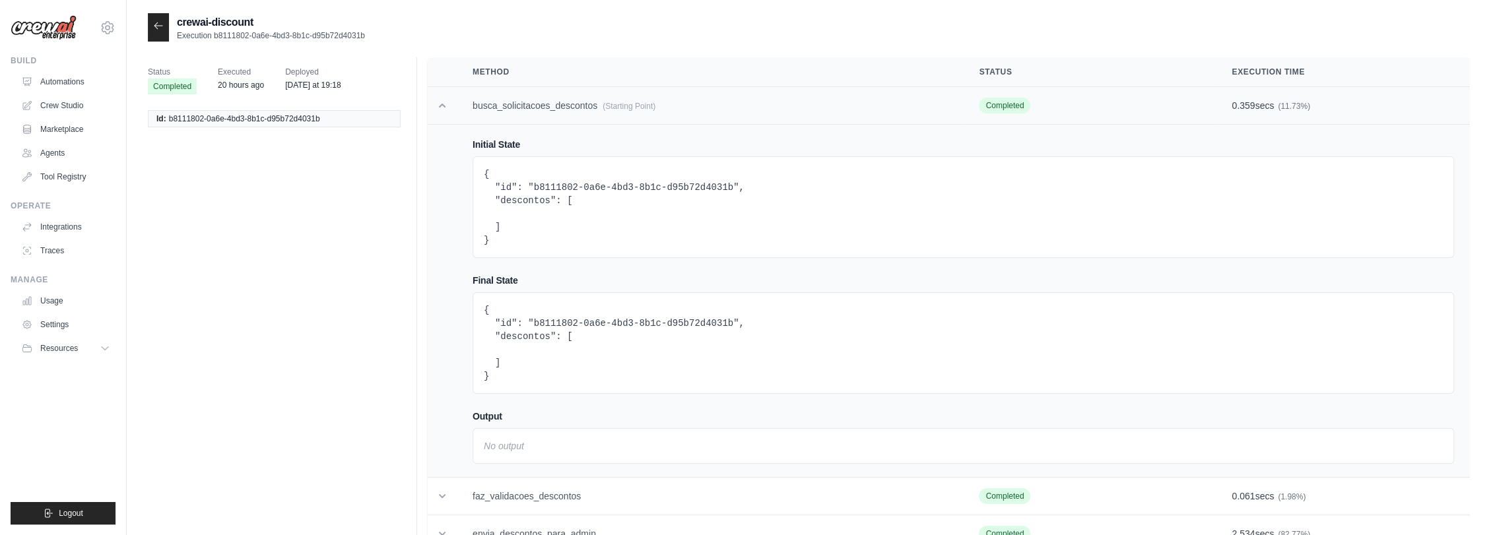
click at [531, 107] on td "busca_solicitacoes_descontos (Starting Point)" at bounding box center [710, 106] width 506 height 38
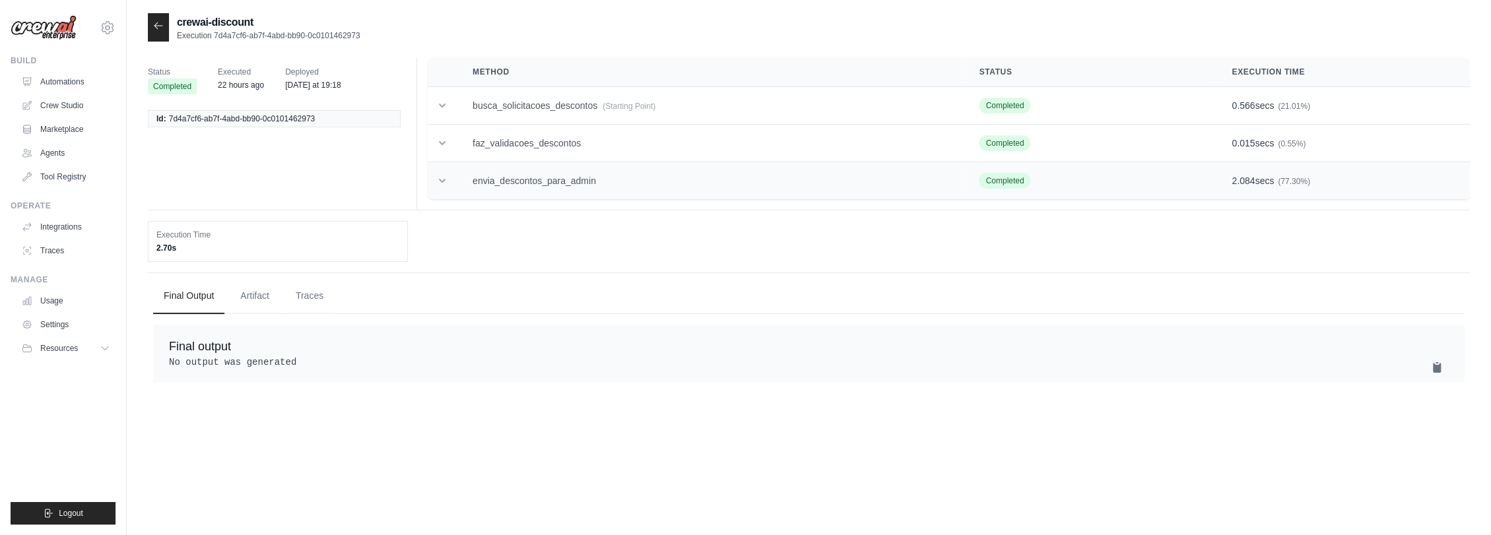
click at [518, 186] on td "envia_descontos_para_admin" at bounding box center [710, 181] width 506 height 38
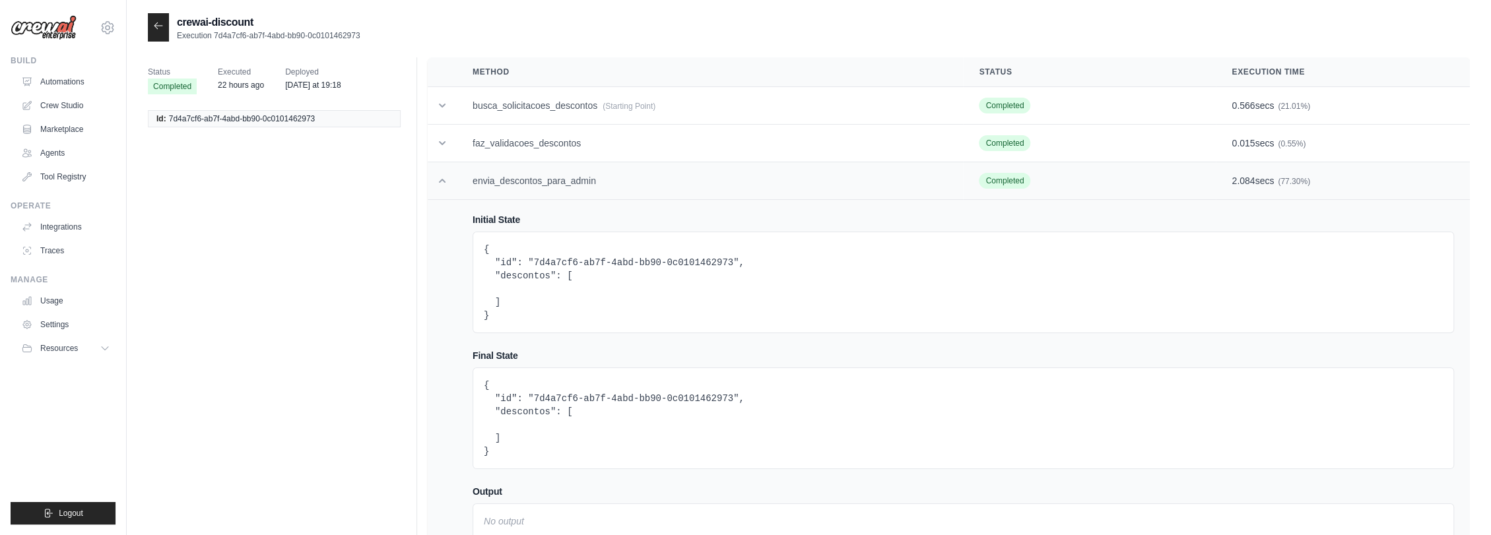
click at [522, 183] on td "envia_descontos_para_admin" at bounding box center [710, 181] width 506 height 38
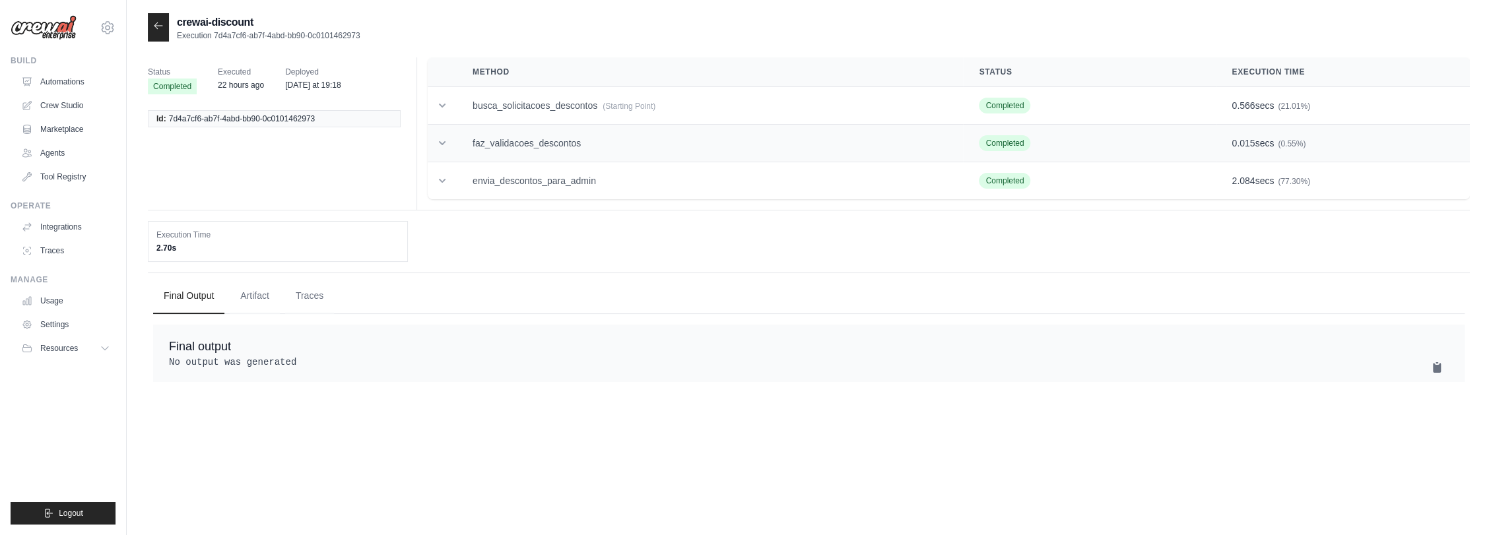
click at [538, 143] on td "faz_validacoes_descontos" at bounding box center [710, 144] width 506 height 38
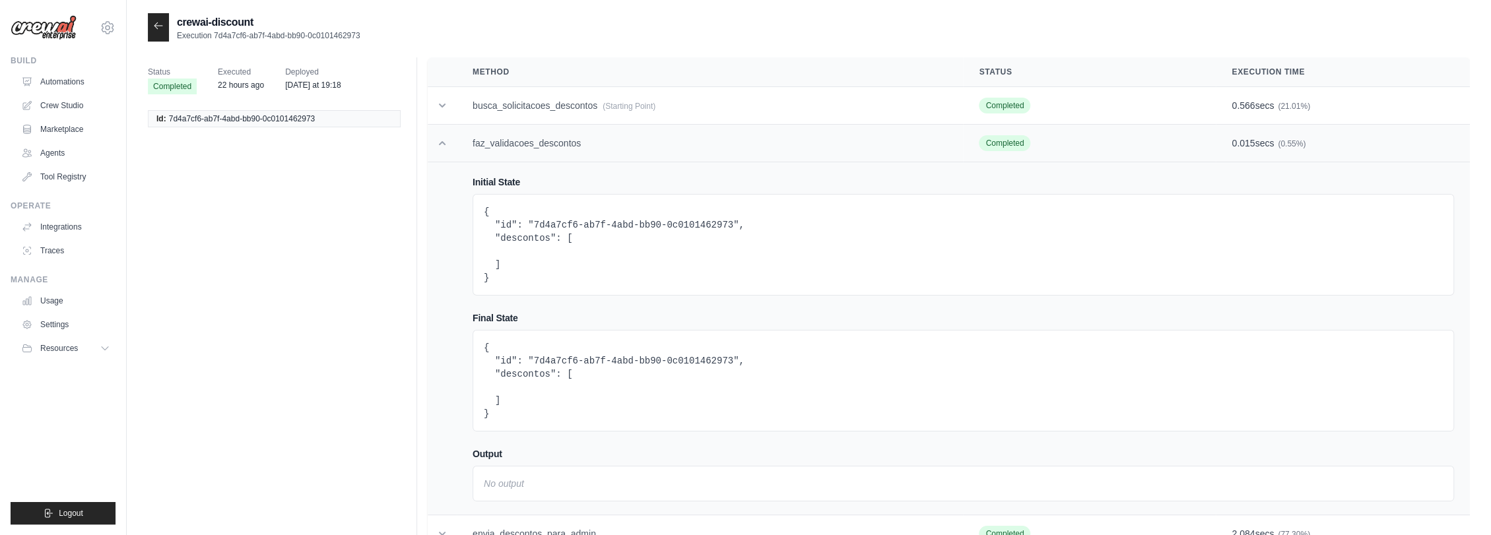
click at [538, 143] on td "faz_validacoes_descontos" at bounding box center [710, 144] width 506 height 38
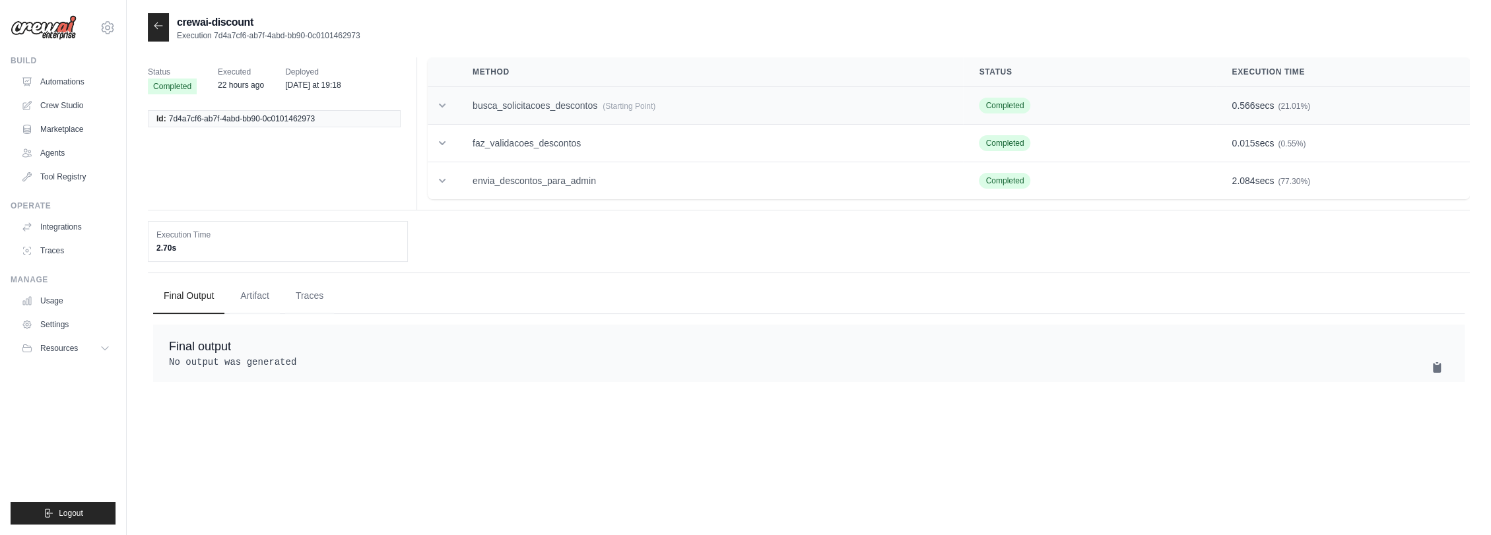
click at [560, 103] on td "busca_solicitacoes_descontos (Starting Point)" at bounding box center [710, 106] width 506 height 38
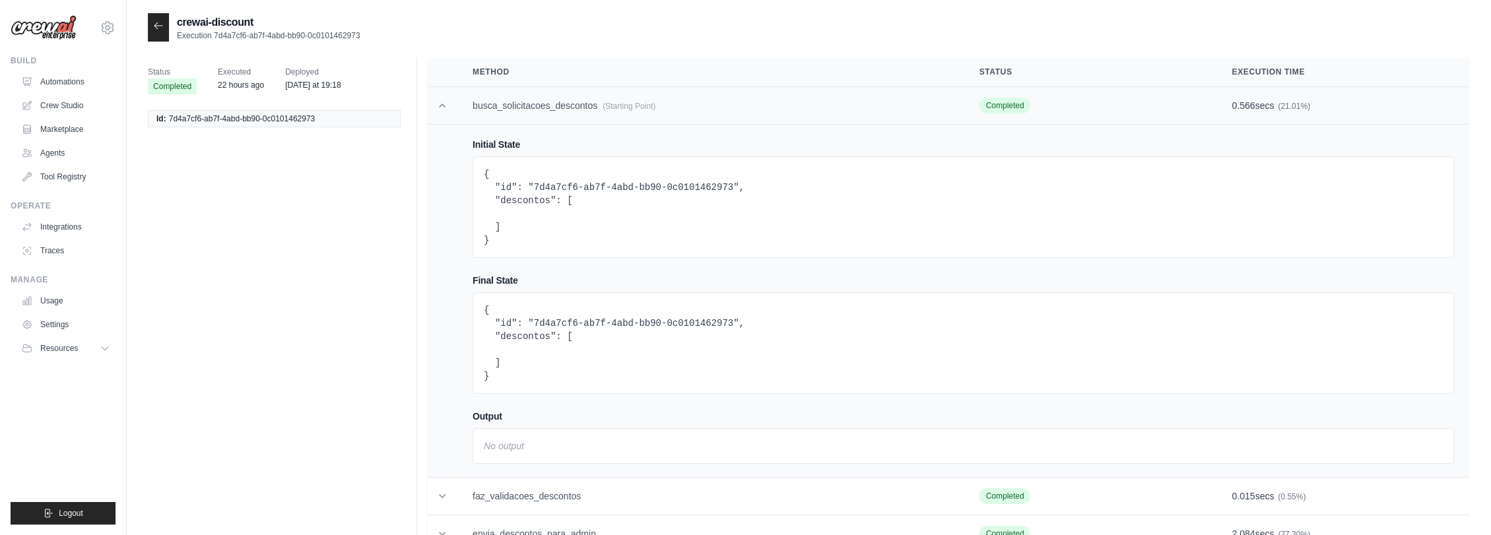
click at [560, 103] on td "busca_solicitacoes_descontos (Starting Point)" at bounding box center [710, 106] width 506 height 38
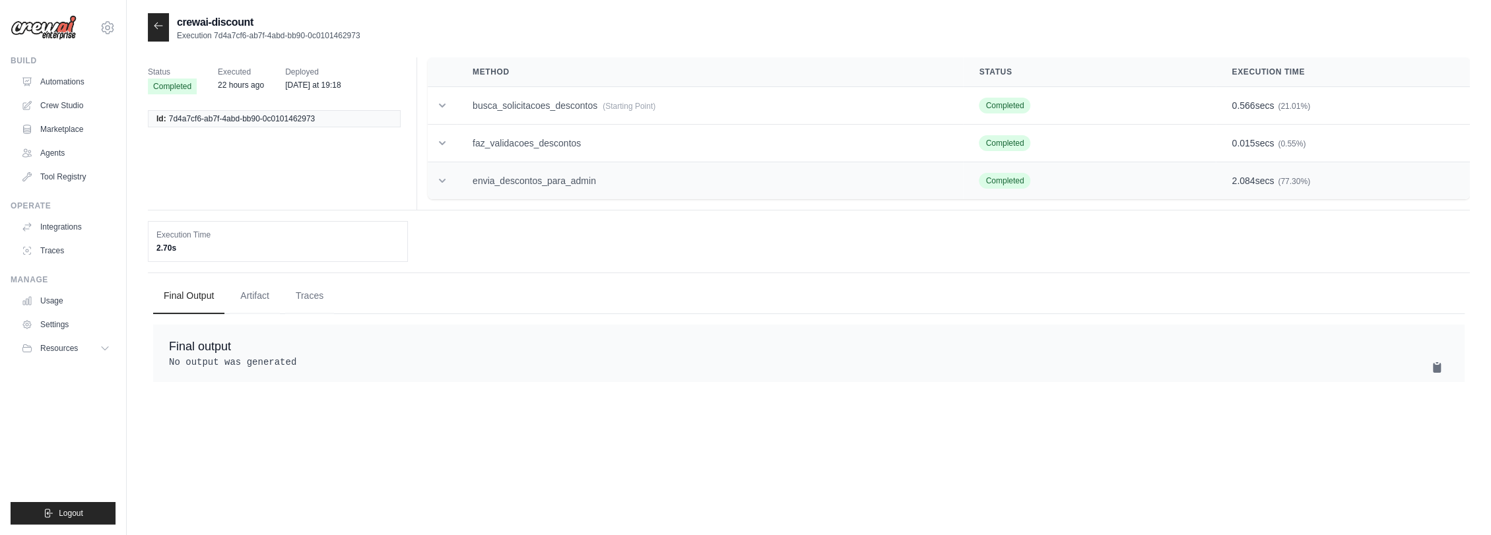
click at [575, 182] on td "envia_descontos_para_admin" at bounding box center [710, 181] width 506 height 38
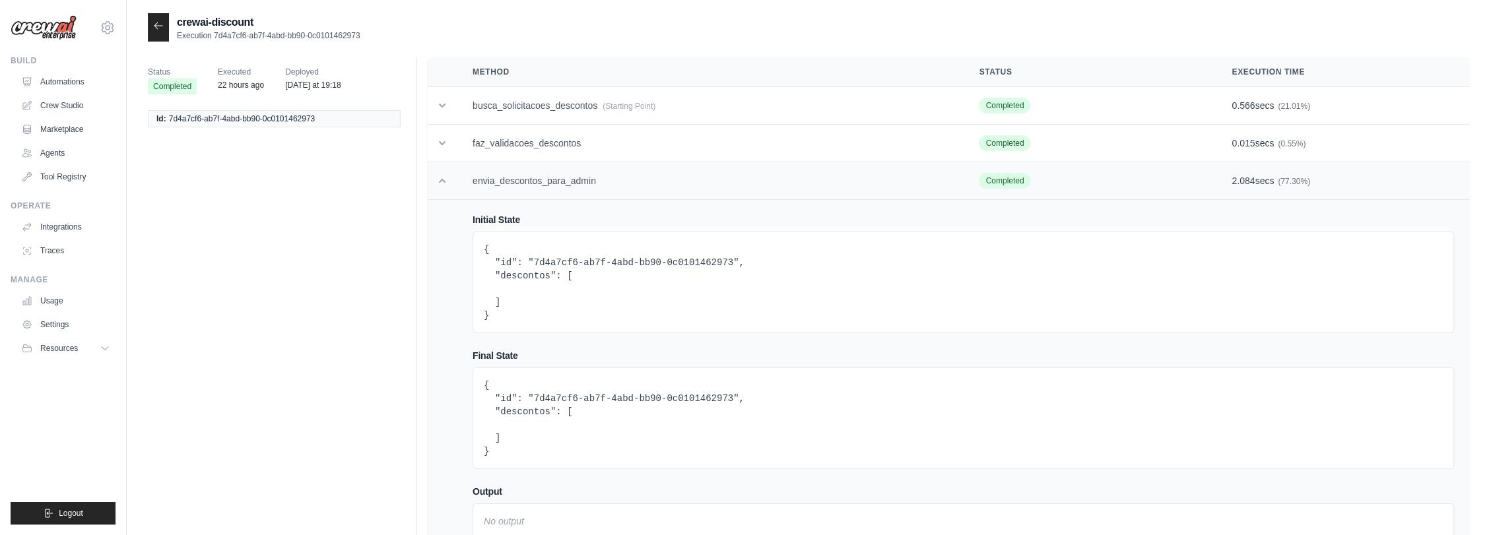
click at [551, 172] on td "envia_descontos_para_admin" at bounding box center [710, 181] width 506 height 38
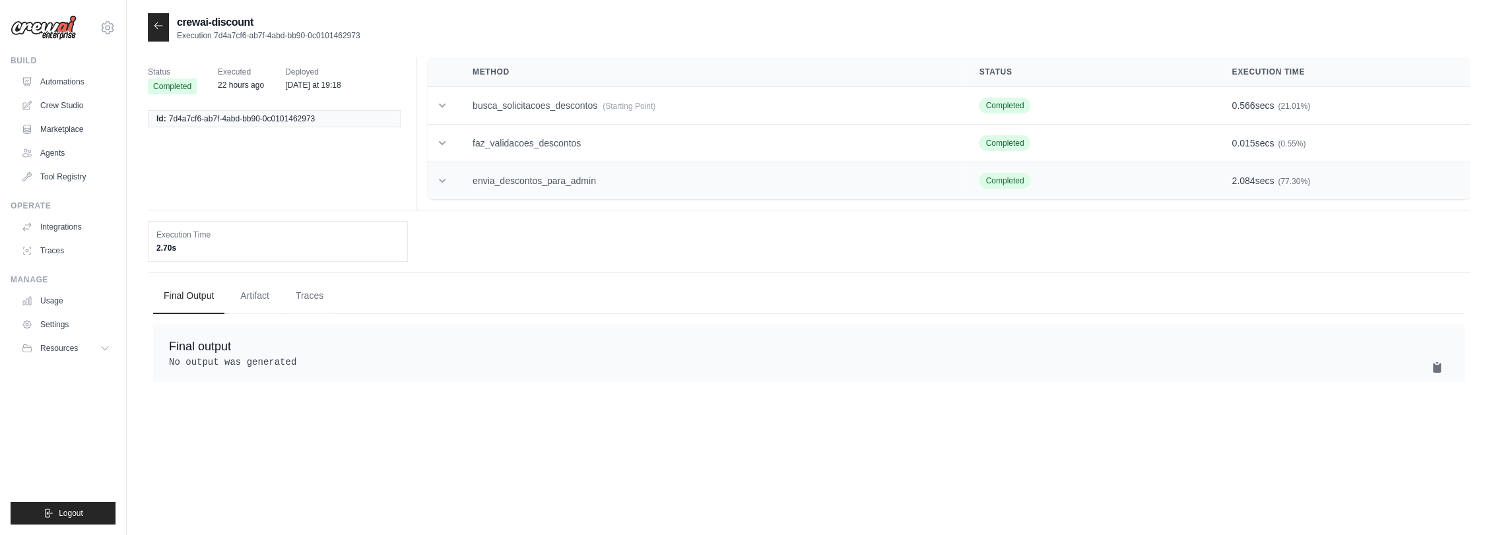
click at [562, 182] on td "envia_descontos_para_admin" at bounding box center [710, 181] width 506 height 38
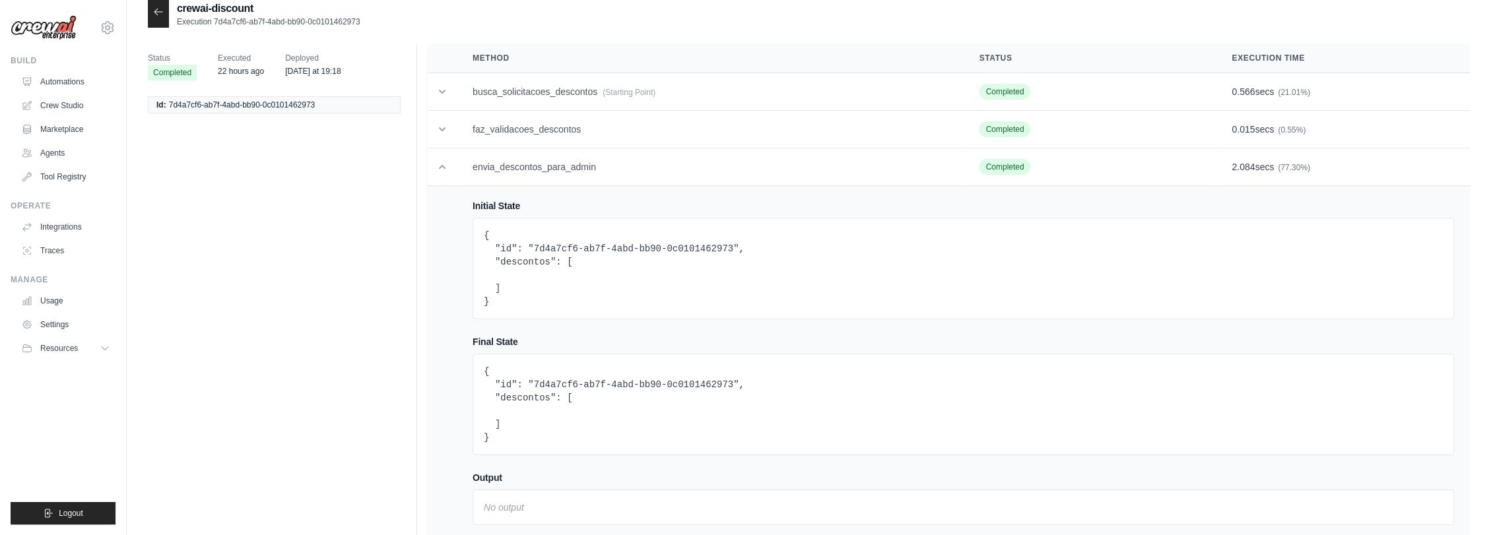
scroll to position [13, 0]
click at [569, 133] on td "faz_validacoes_descontos" at bounding box center [710, 131] width 506 height 38
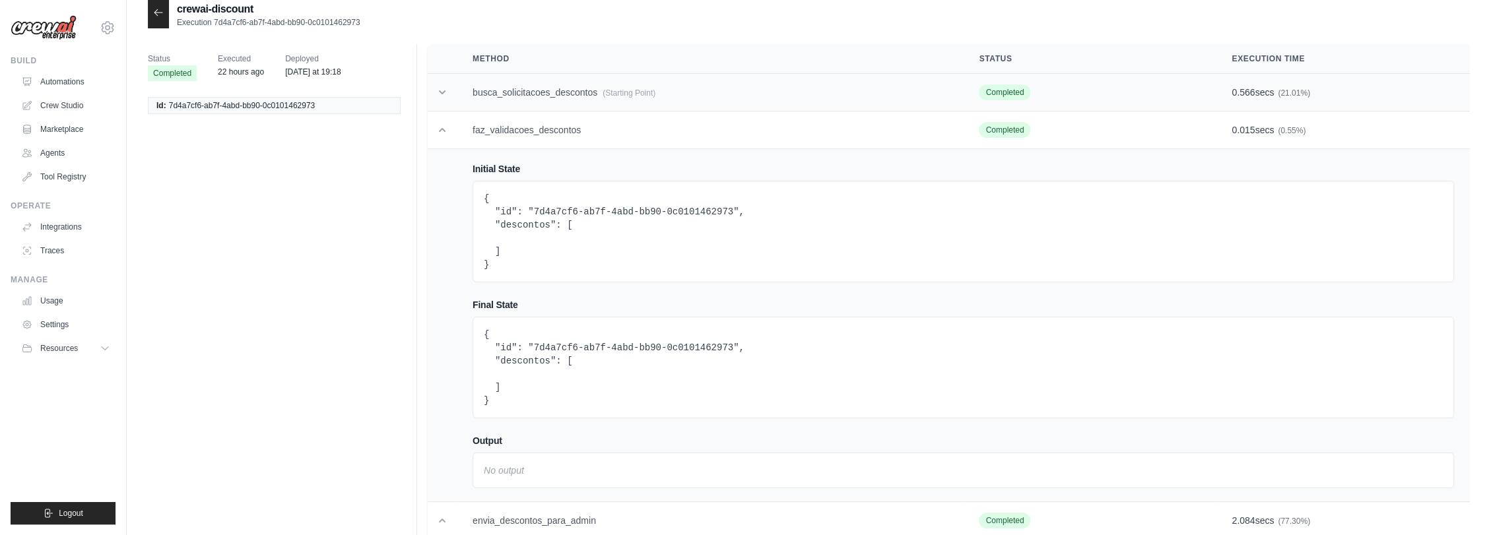
click at [581, 96] on td "busca_solicitacoes_descontos (Starting Point)" at bounding box center [710, 93] width 506 height 38
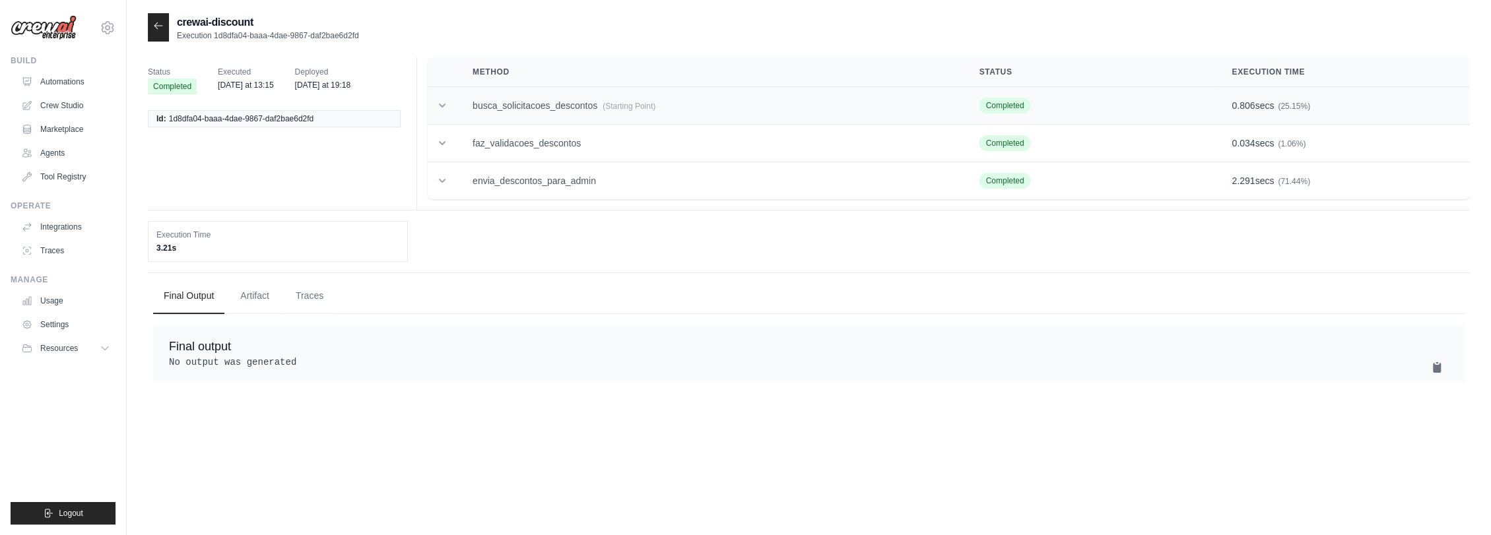
click at [526, 116] on td "busca_solicitacoes_descontos (Starting Point)" at bounding box center [710, 106] width 506 height 38
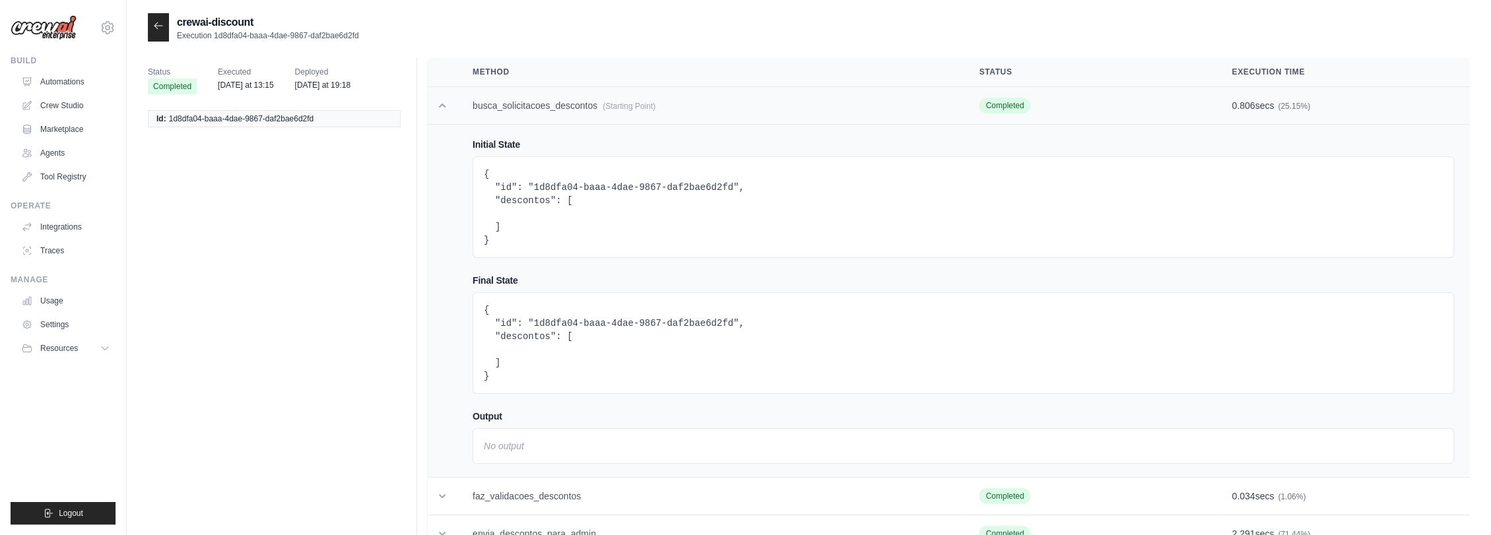
click at [526, 116] on td "busca_solicitacoes_descontos (Starting Point)" at bounding box center [710, 106] width 506 height 38
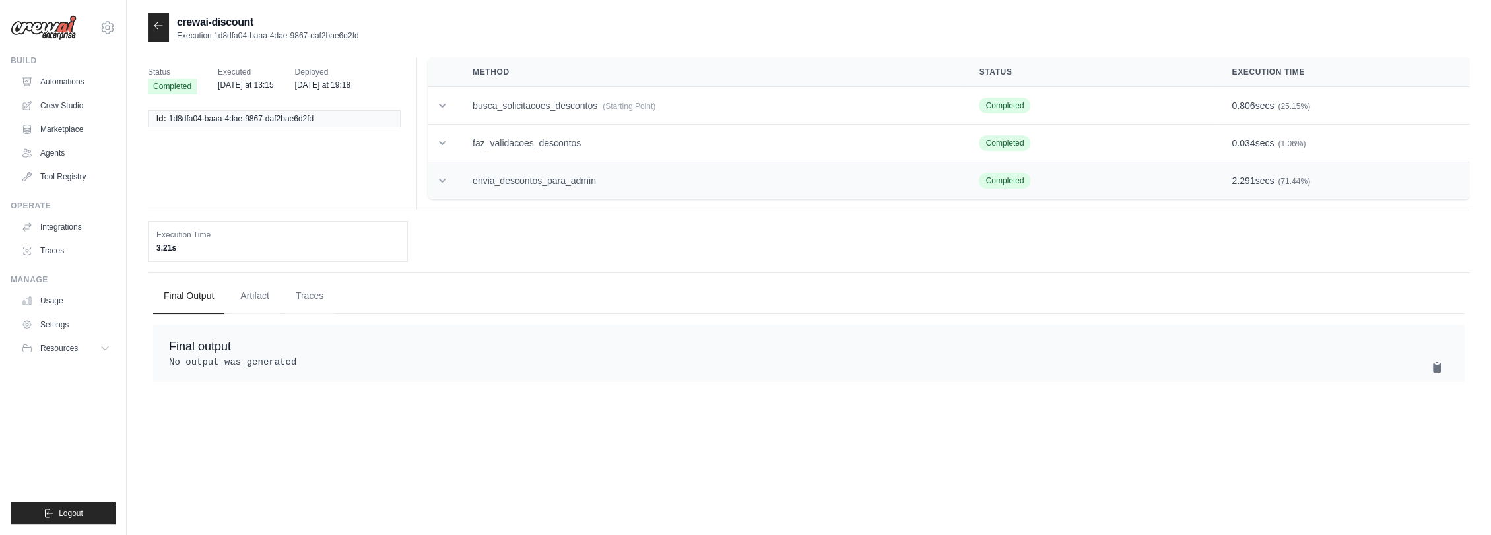
click at [525, 170] on td "envia_descontos_para_admin" at bounding box center [710, 181] width 506 height 38
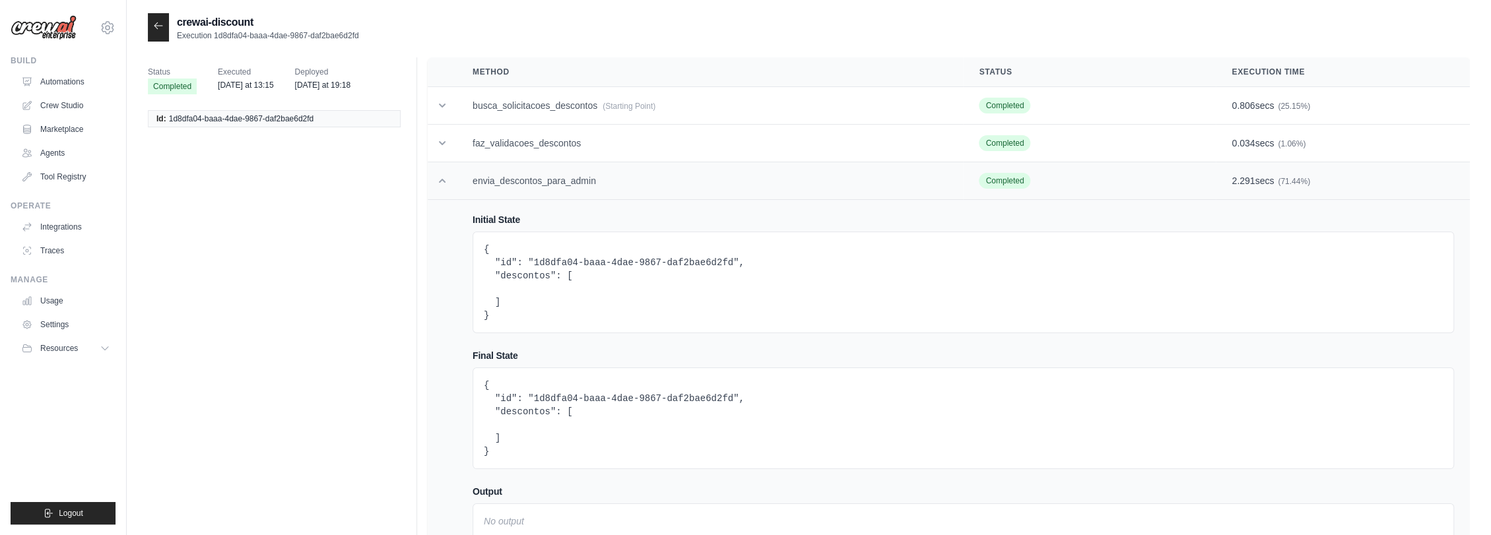
click at [525, 170] on td "envia_descontos_para_admin" at bounding box center [710, 181] width 506 height 38
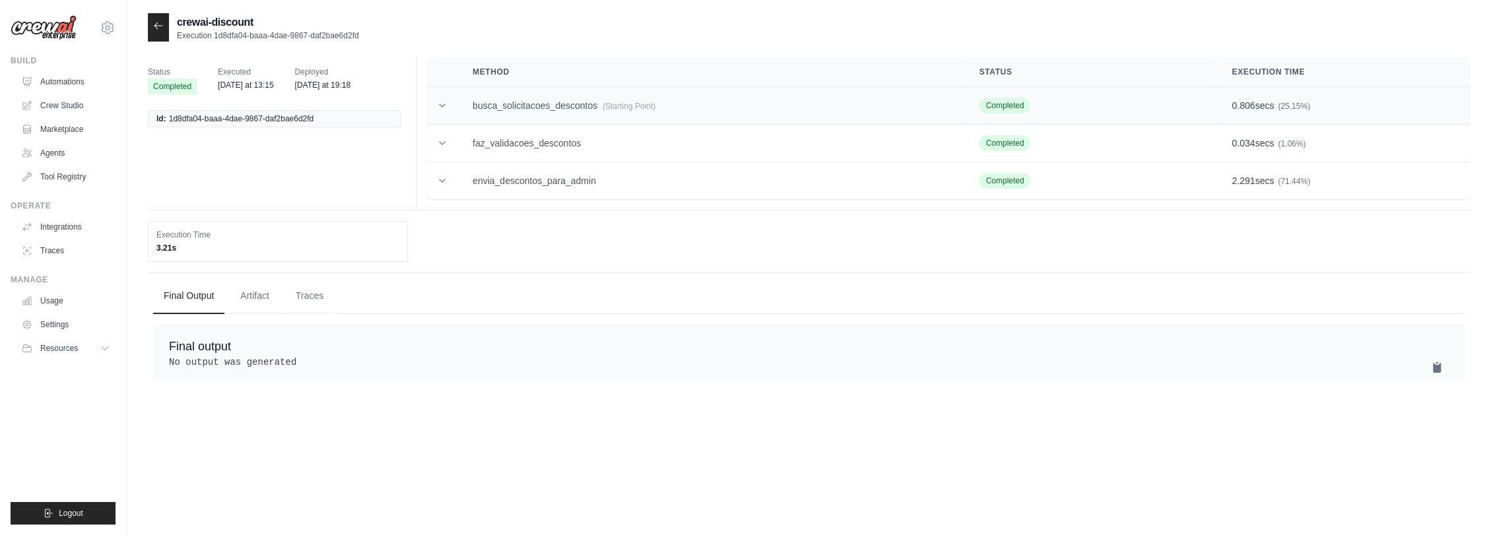
click at [576, 104] on td "busca_solicitacoes_descontos (Starting Point)" at bounding box center [710, 106] width 506 height 38
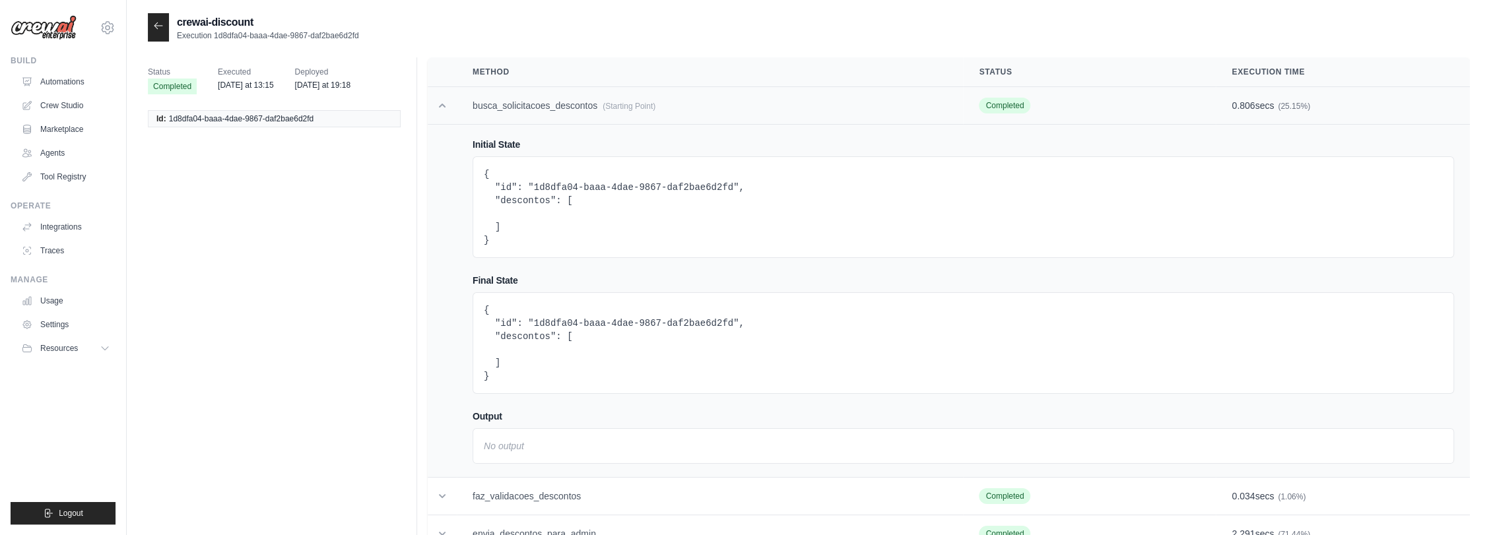
click at [576, 104] on td "busca_solicitacoes_descontos (Starting Point)" at bounding box center [710, 106] width 506 height 38
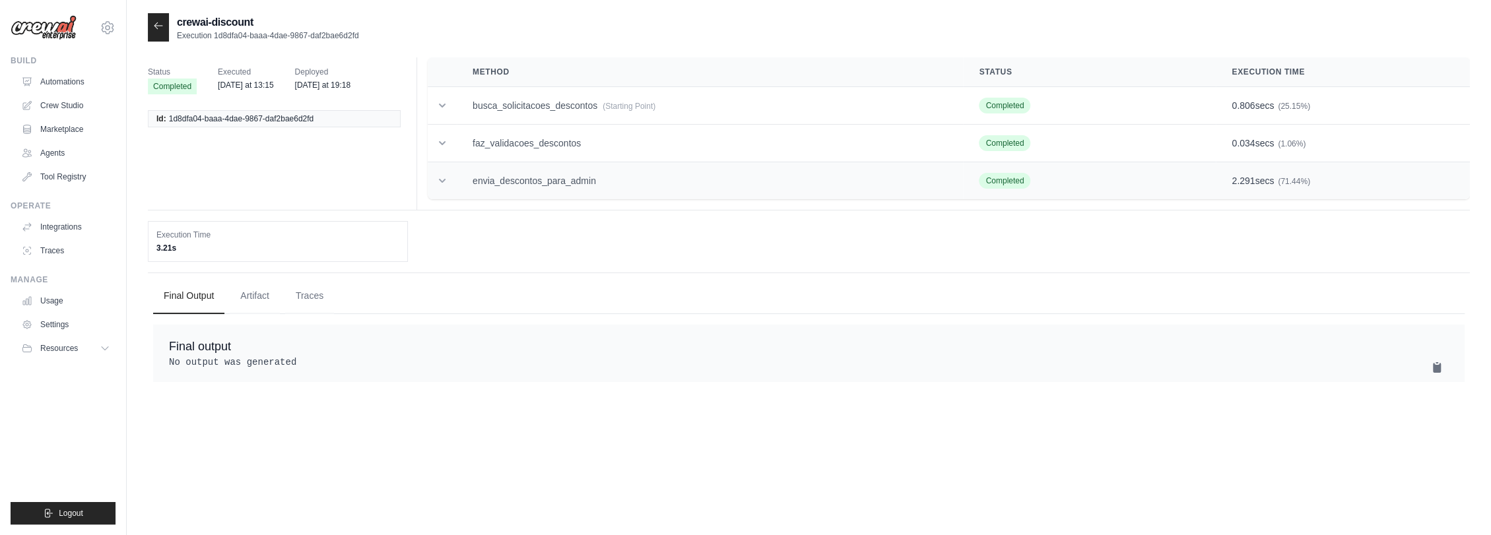
click at [549, 166] on td "envia_descontos_para_admin" at bounding box center [710, 181] width 506 height 38
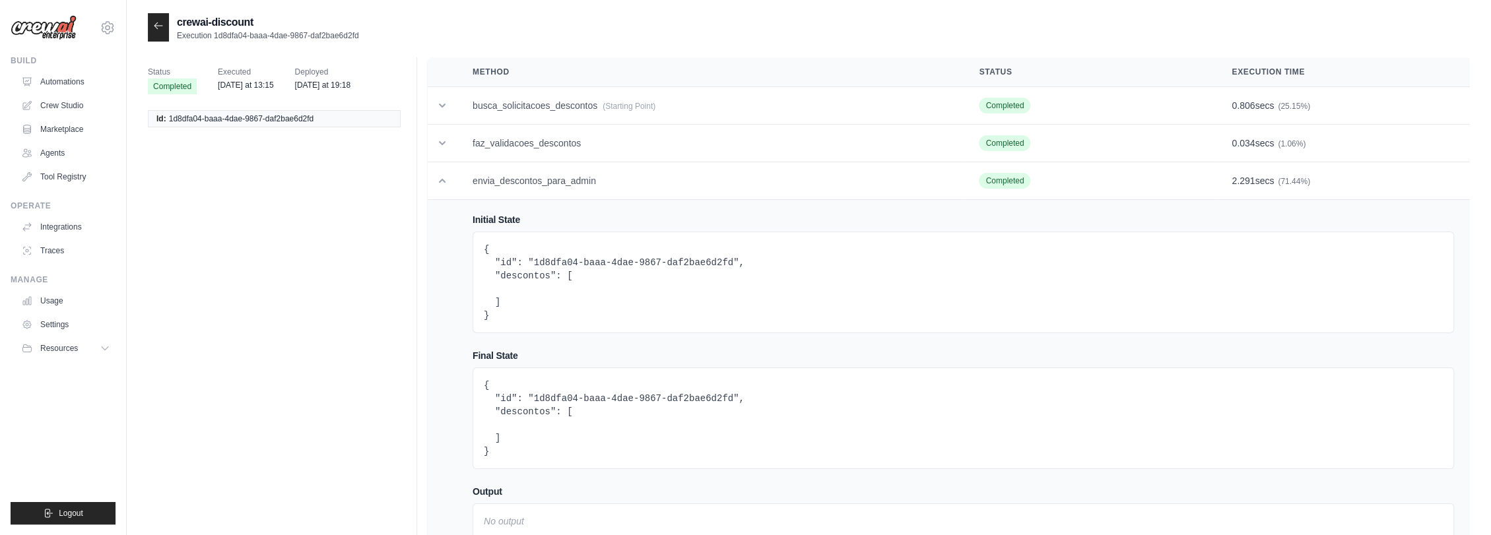
drag, startPoint x: 552, startPoint y: 168, endPoint x: 251, endPoint y: 21, distance: 334.8
click at [541, 156] on div at bounding box center [541, 156] width 0 height 0
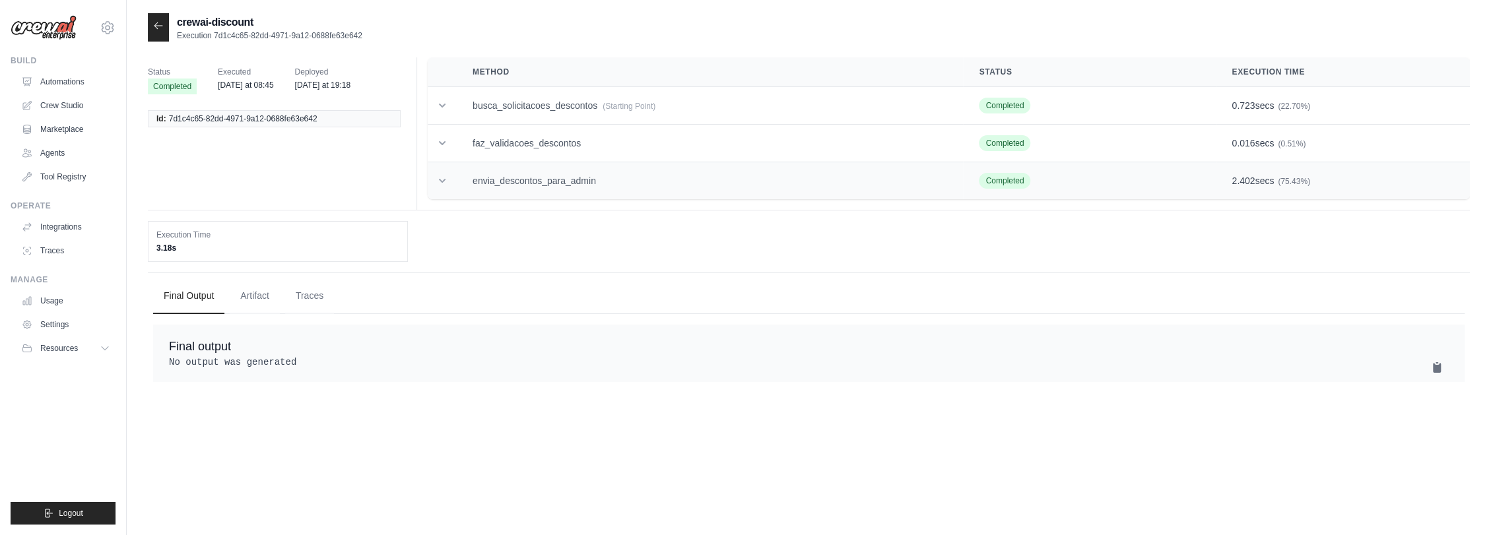
click at [533, 171] on td "envia_descontos_para_admin" at bounding box center [710, 181] width 506 height 38
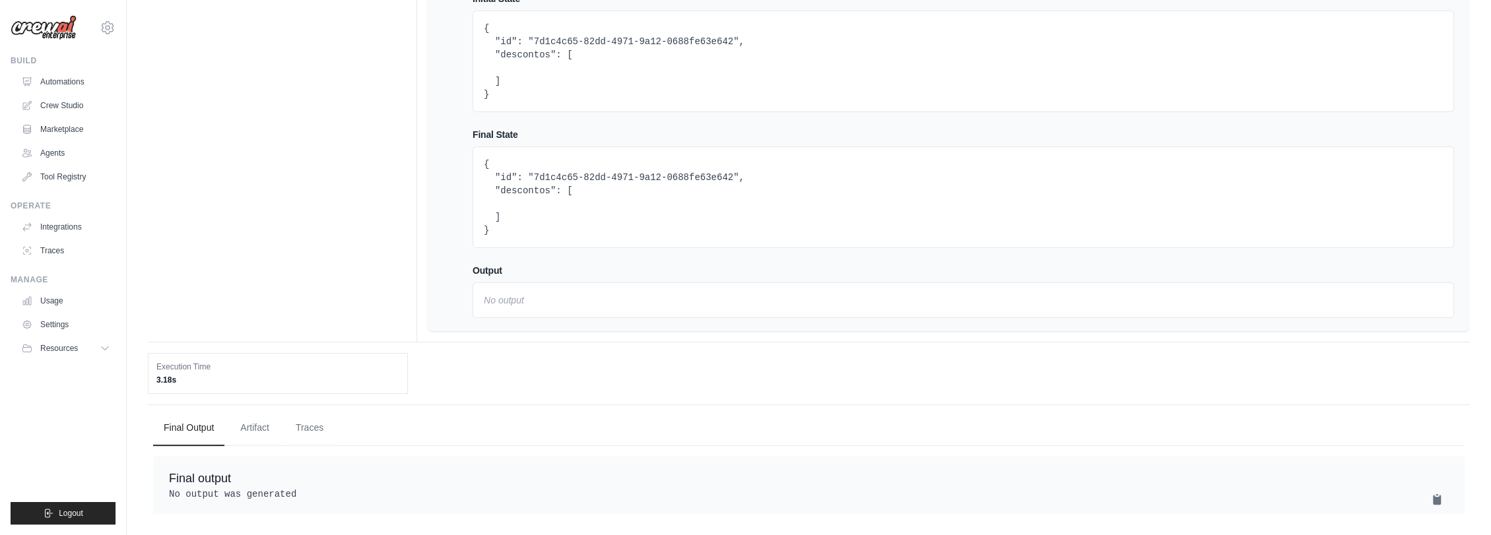
scroll to position [13, 0]
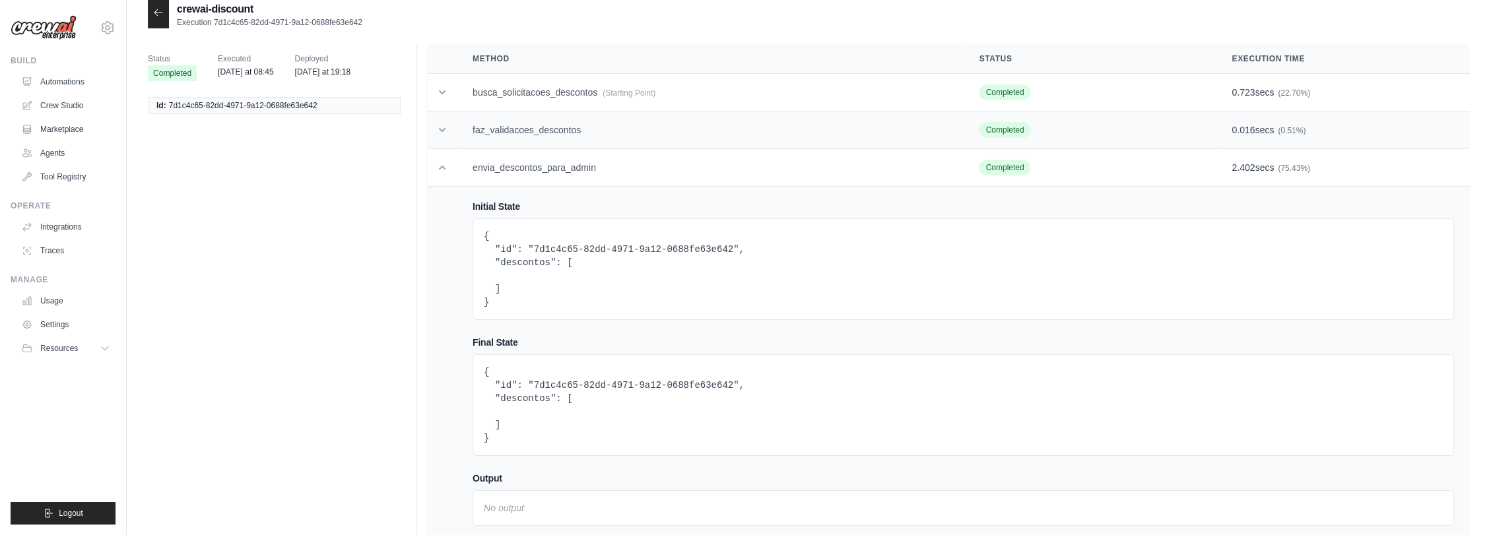
click at [553, 133] on td "faz_validacoes_descontos" at bounding box center [710, 131] width 506 height 38
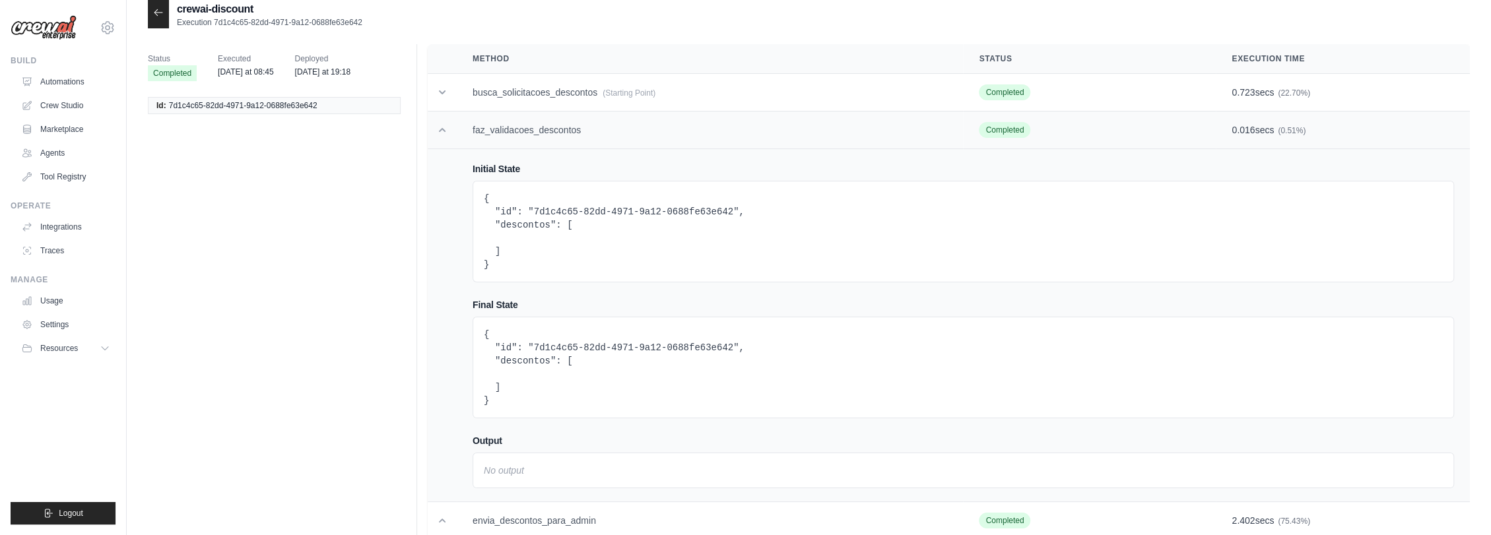
click at [553, 133] on td "faz_validacoes_descontos" at bounding box center [710, 131] width 506 height 38
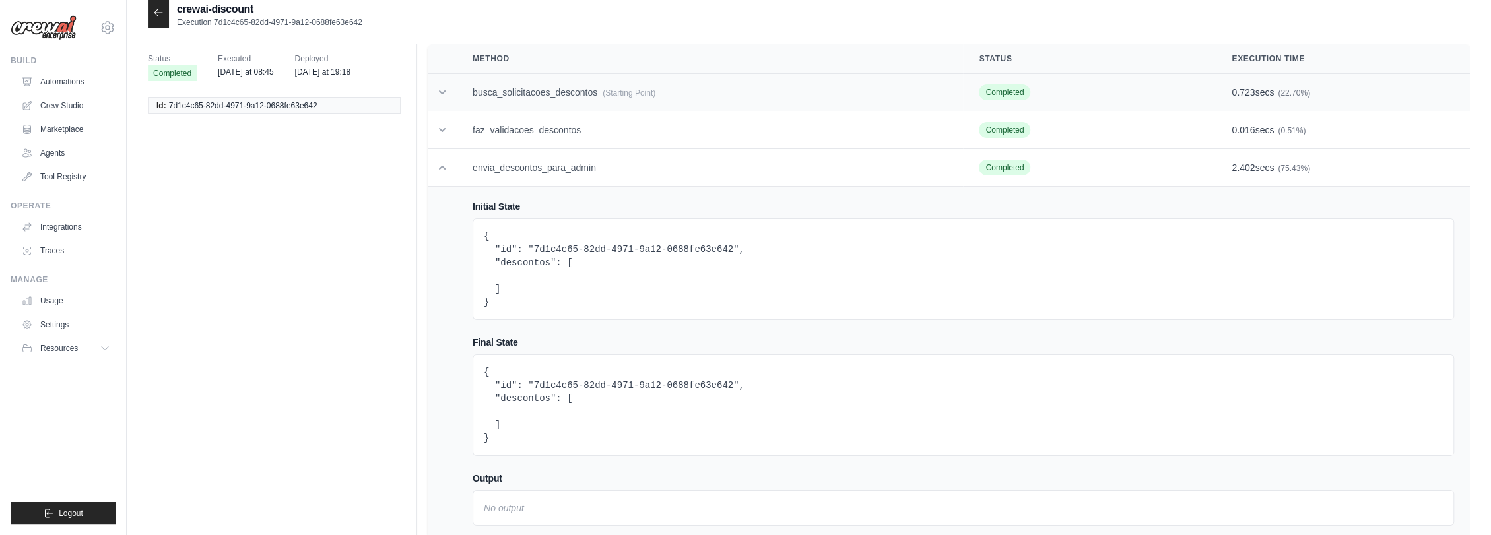
click at [559, 88] on td "busca_solicitacoes_descontos (Starting Point)" at bounding box center [710, 93] width 506 height 38
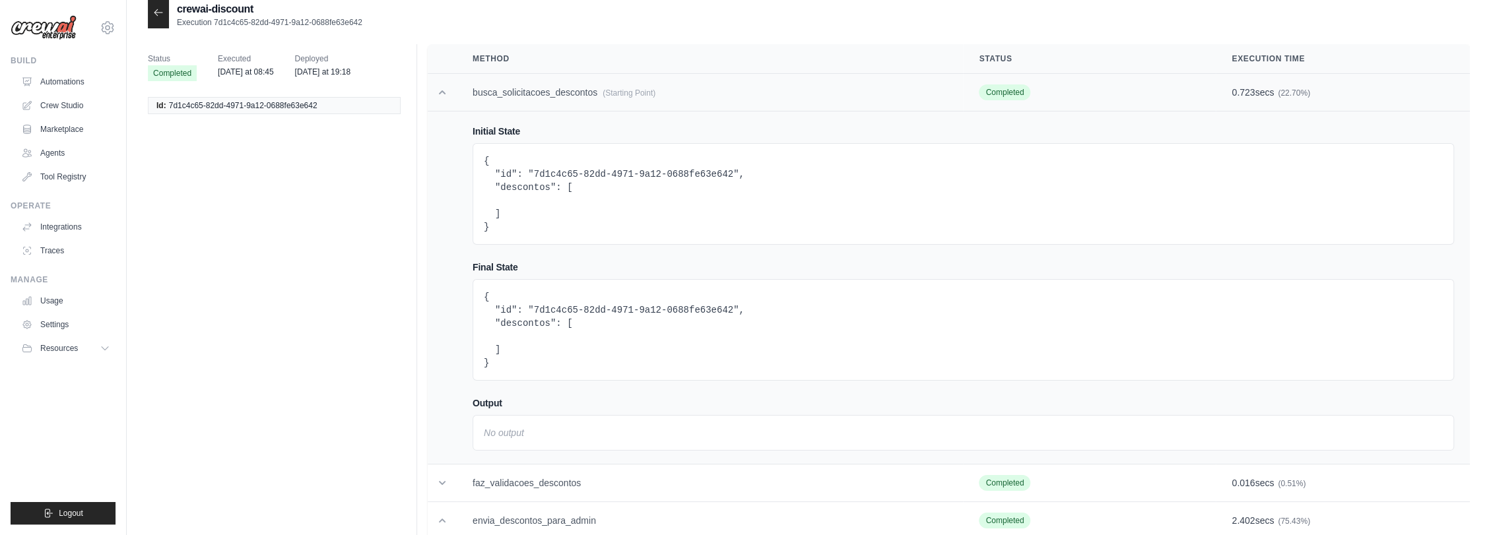
click at [559, 88] on td "busca_solicitacoes_descontos (Starting Point)" at bounding box center [710, 93] width 506 height 38
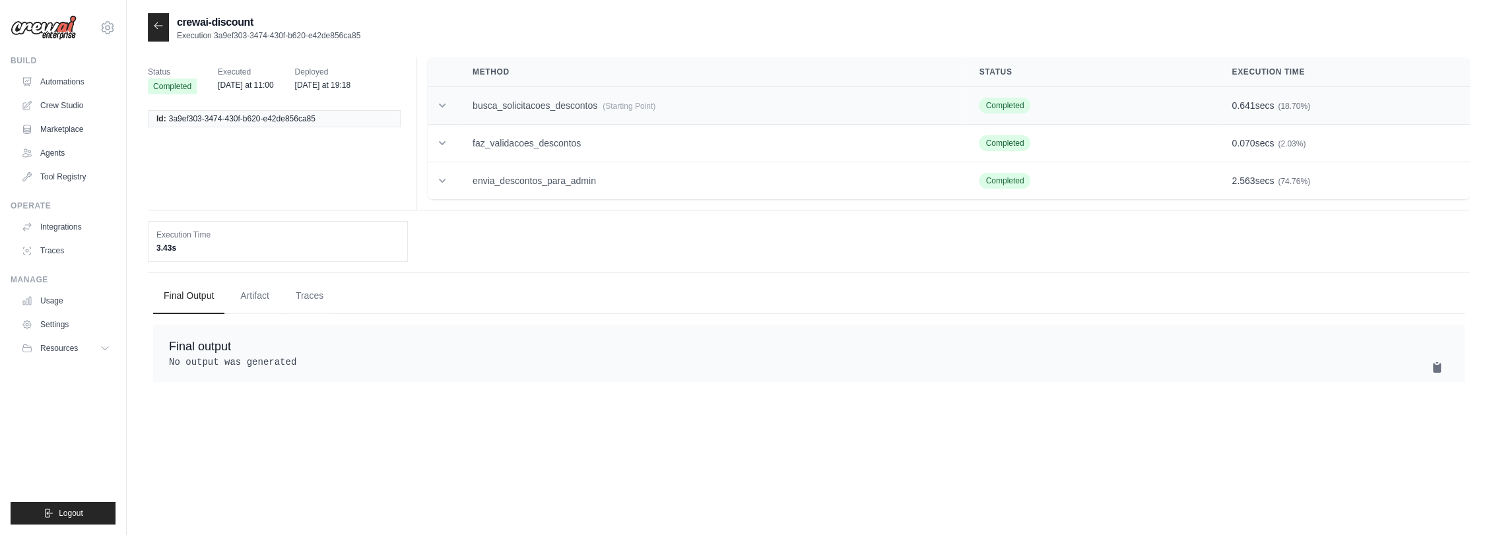
click at [553, 102] on td "busca_solicitacoes_descontos (Starting Point)" at bounding box center [710, 106] width 506 height 38
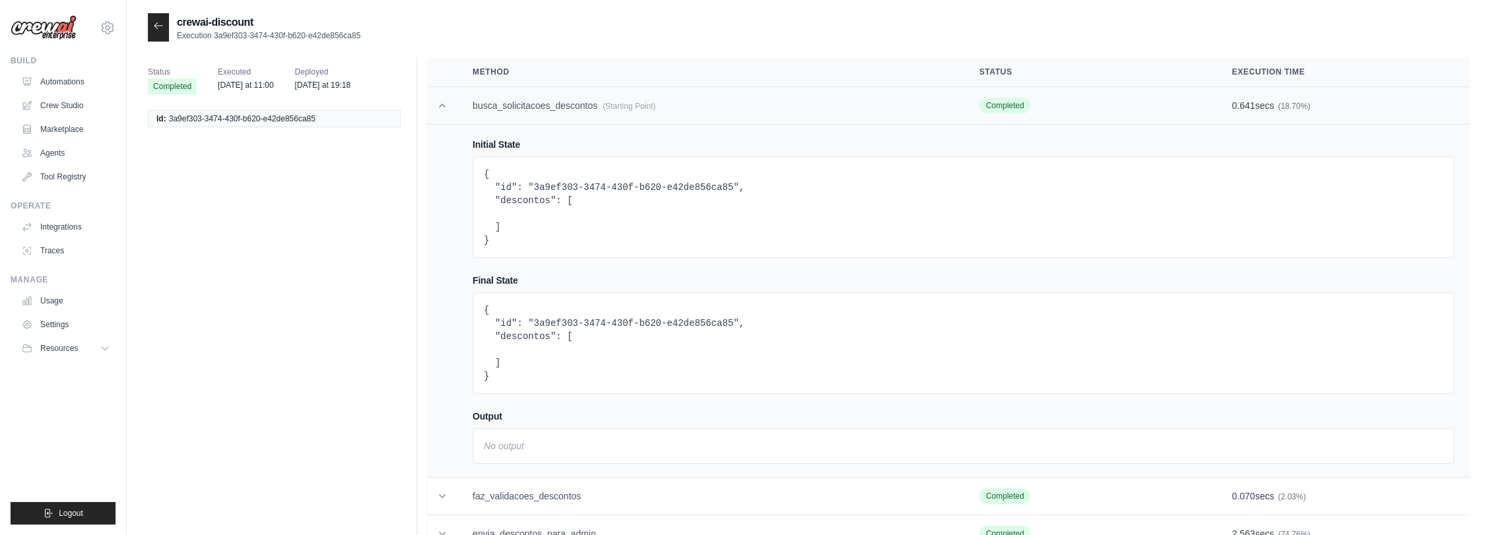
click at [553, 102] on td "busca_solicitacoes_descontos (Starting Point)" at bounding box center [710, 106] width 506 height 38
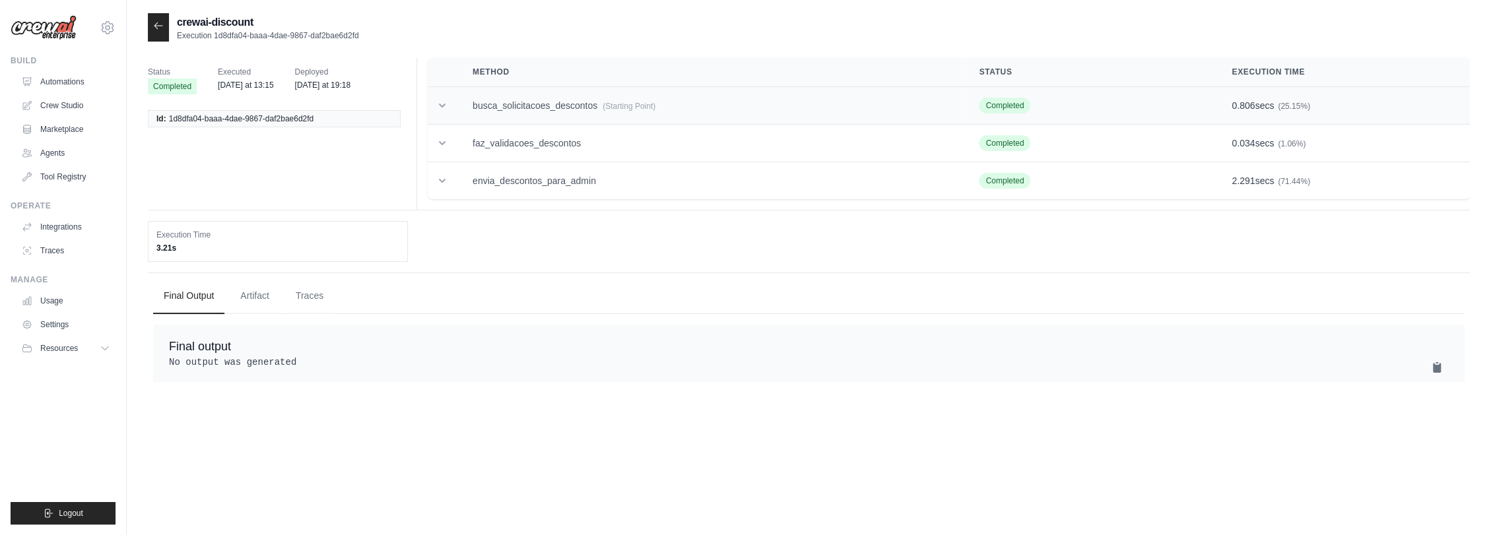
click at [550, 112] on td "busca_solicitacoes_descontos (Starting Point)" at bounding box center [710, 106] width 506 height 38
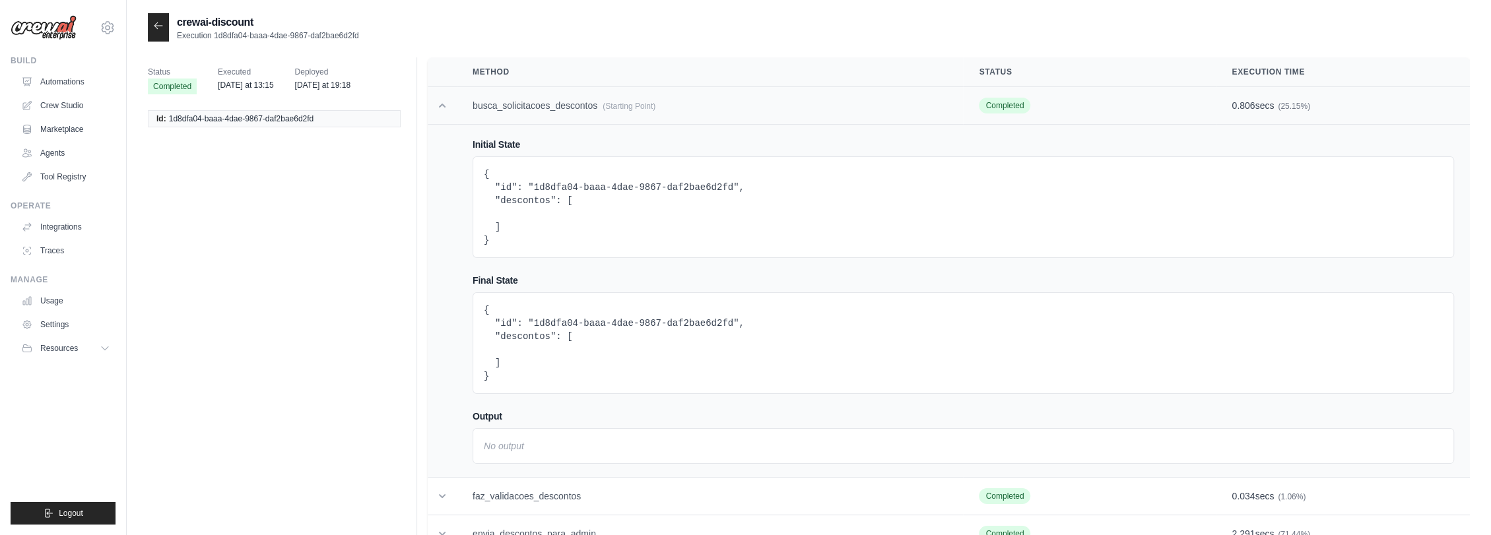
click at [572, 116] on td "busca_solicitacoes_descontos (Starting Point)" at bounding box center [710, 106] width 506 height 38
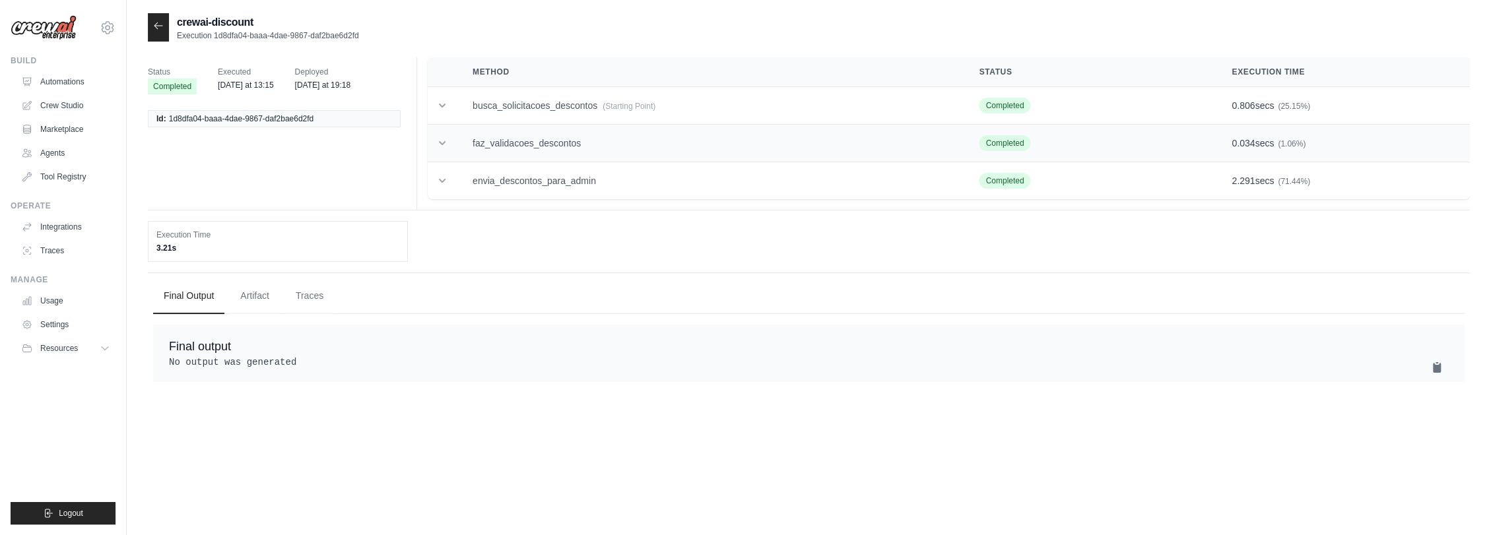
click at [564, 154] on td "faz_validacoes_descontos" at bounding box center [710, 144] width 506 height 38
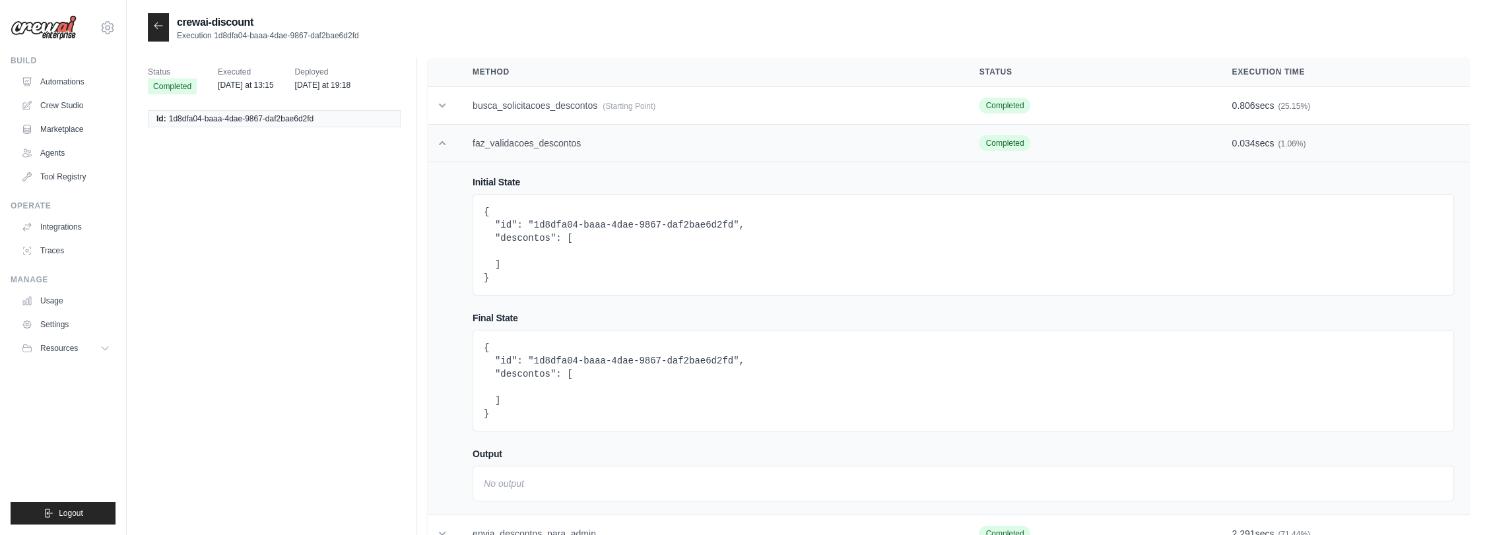
click at [564, 154] on td "faz_validacoes_descontos" at bounding box center [710, 144] width 506 height 38
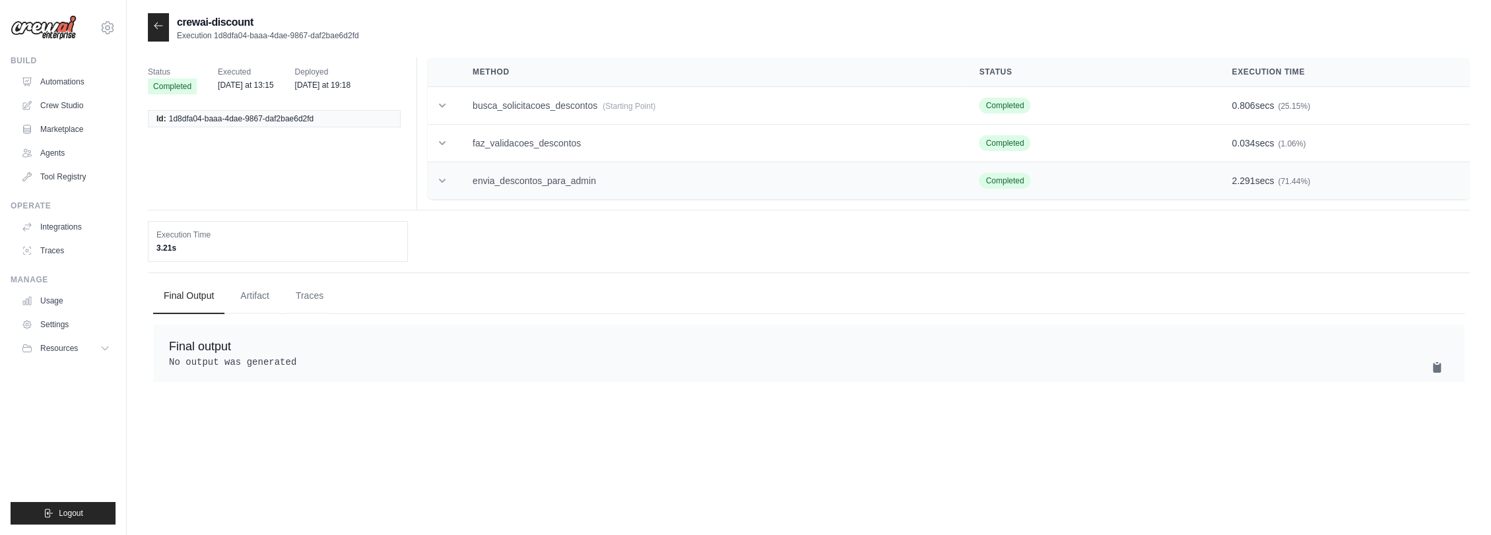
click at [564, 187] on td "envia_descontos_para_admin" at bounding box center [710, 181] width 506 height 38
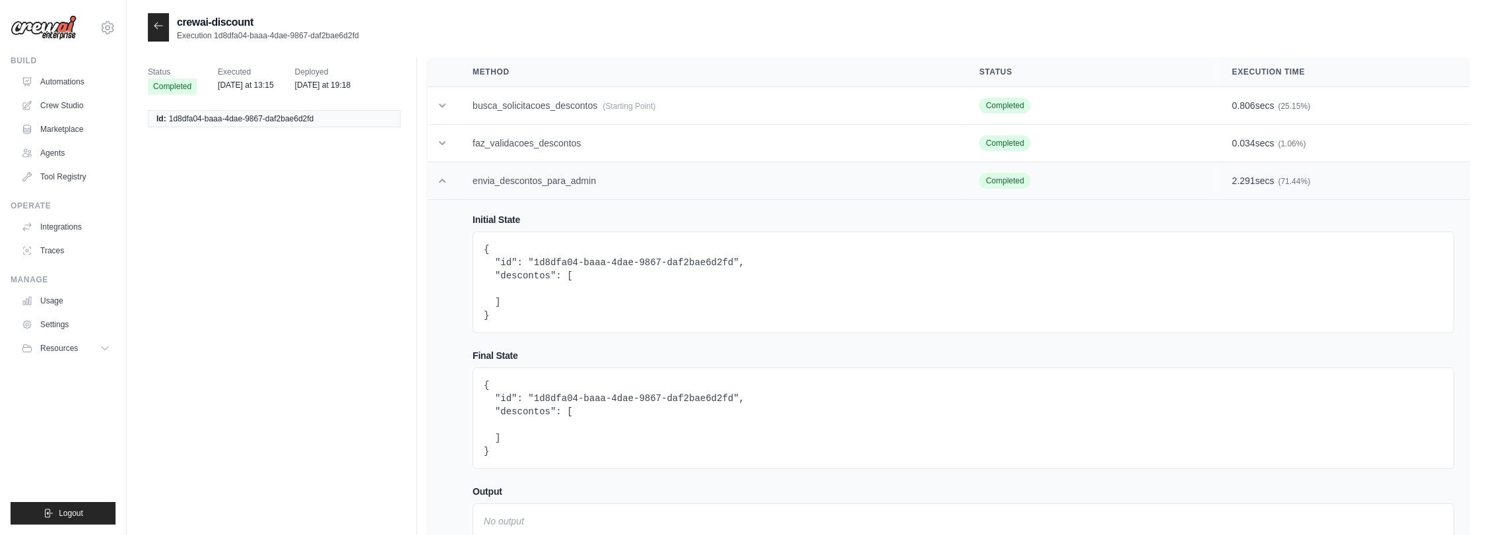
click at [564, 187] on td "envia_descontos_para_admin" at bounding box center [710, 181] width 506 height 38
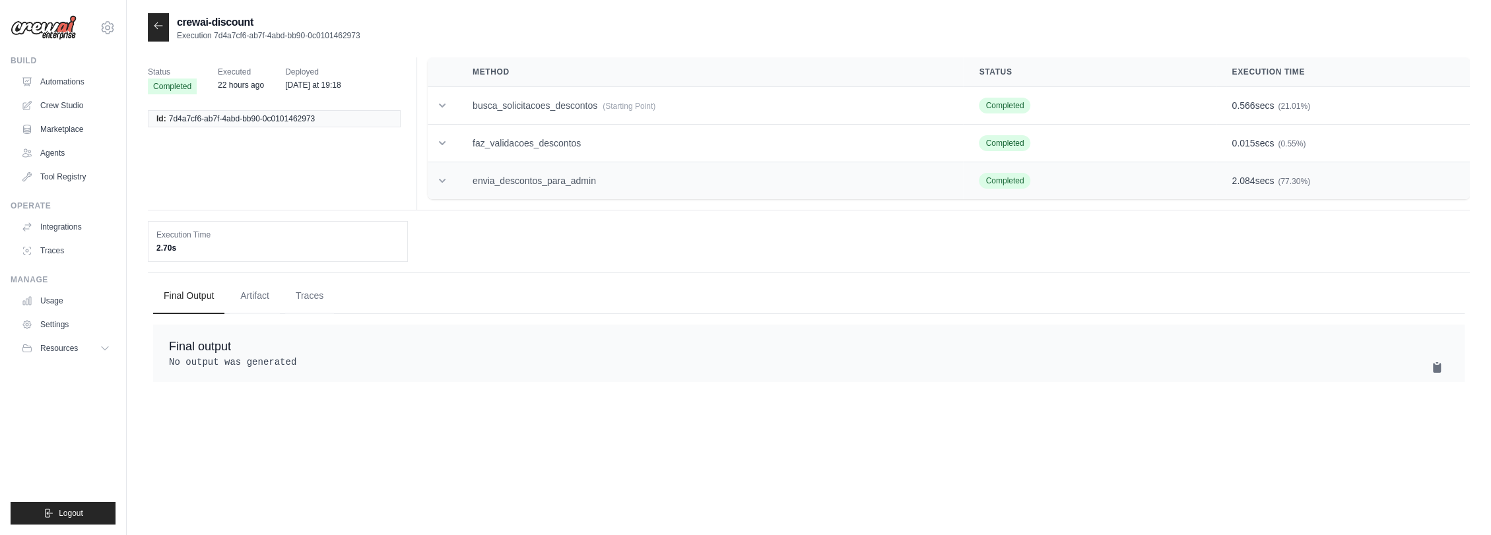
drag, startPoint x: 561, startPoint y: 164, endPoint x: 563, endPoint y: 172, distance: 8.2
click at [562, 168] on td "envia_descontos_para_admin" at bounding box center [710, 181] width 506 height 38
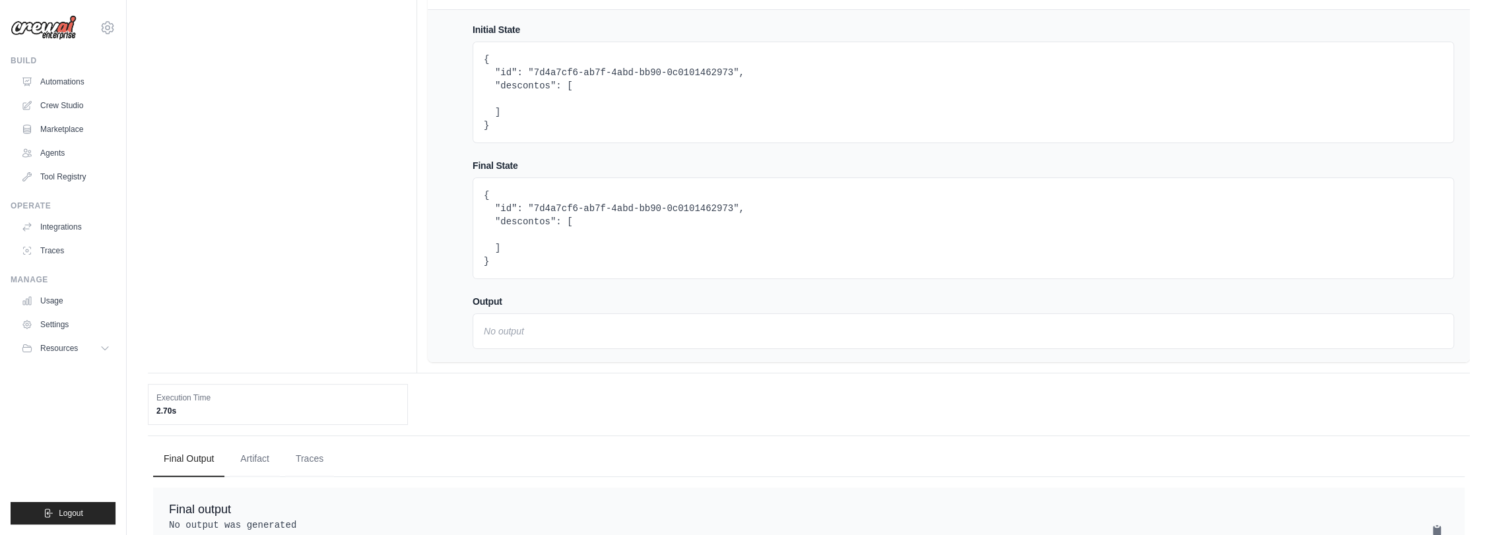
scroll to position [233, 0]
